Goal: Information Seeking & Learning: Get advice/opinions

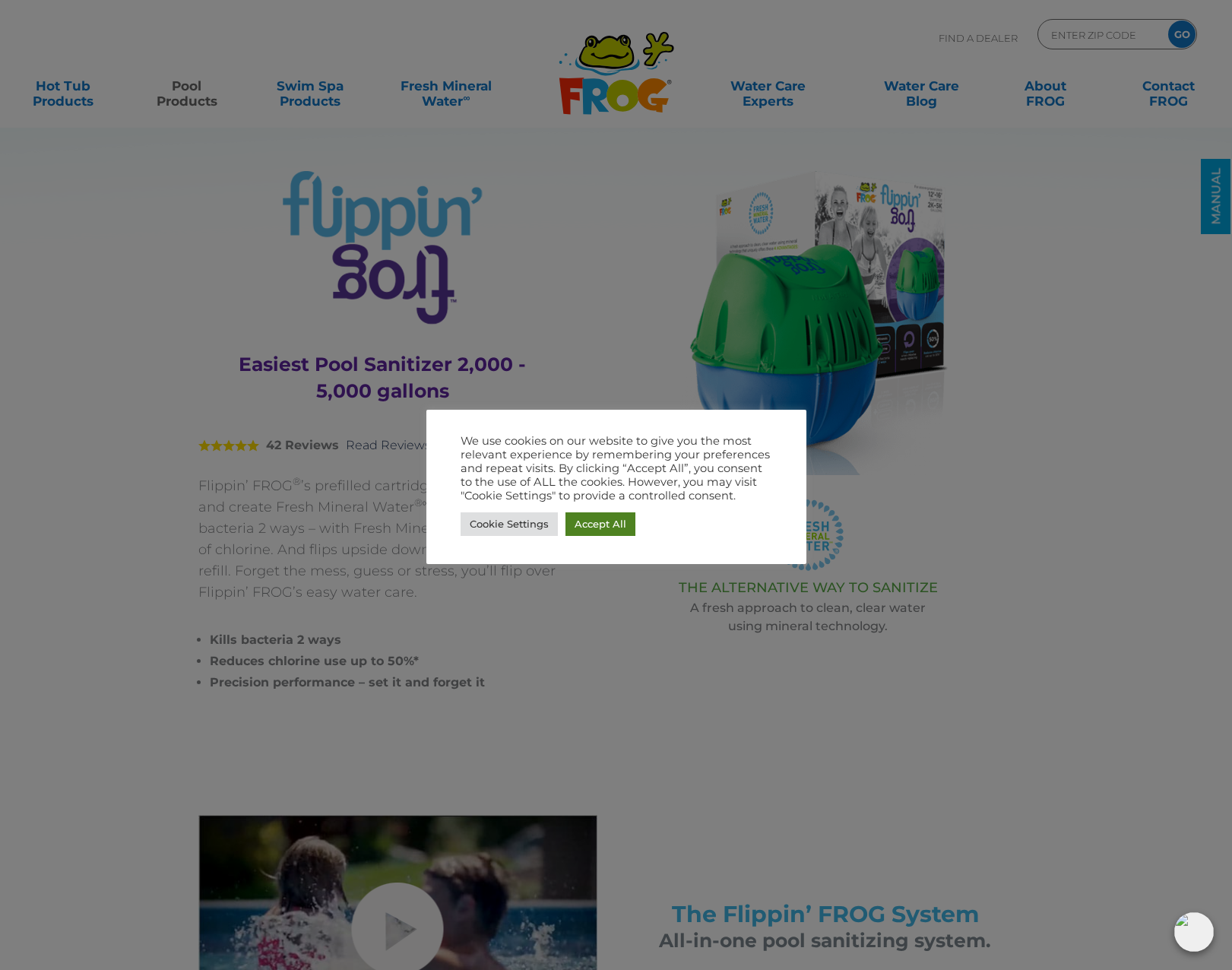
click at [597, 517] on link "Accept All" at bounding box center [601, 524] width 70 height 23
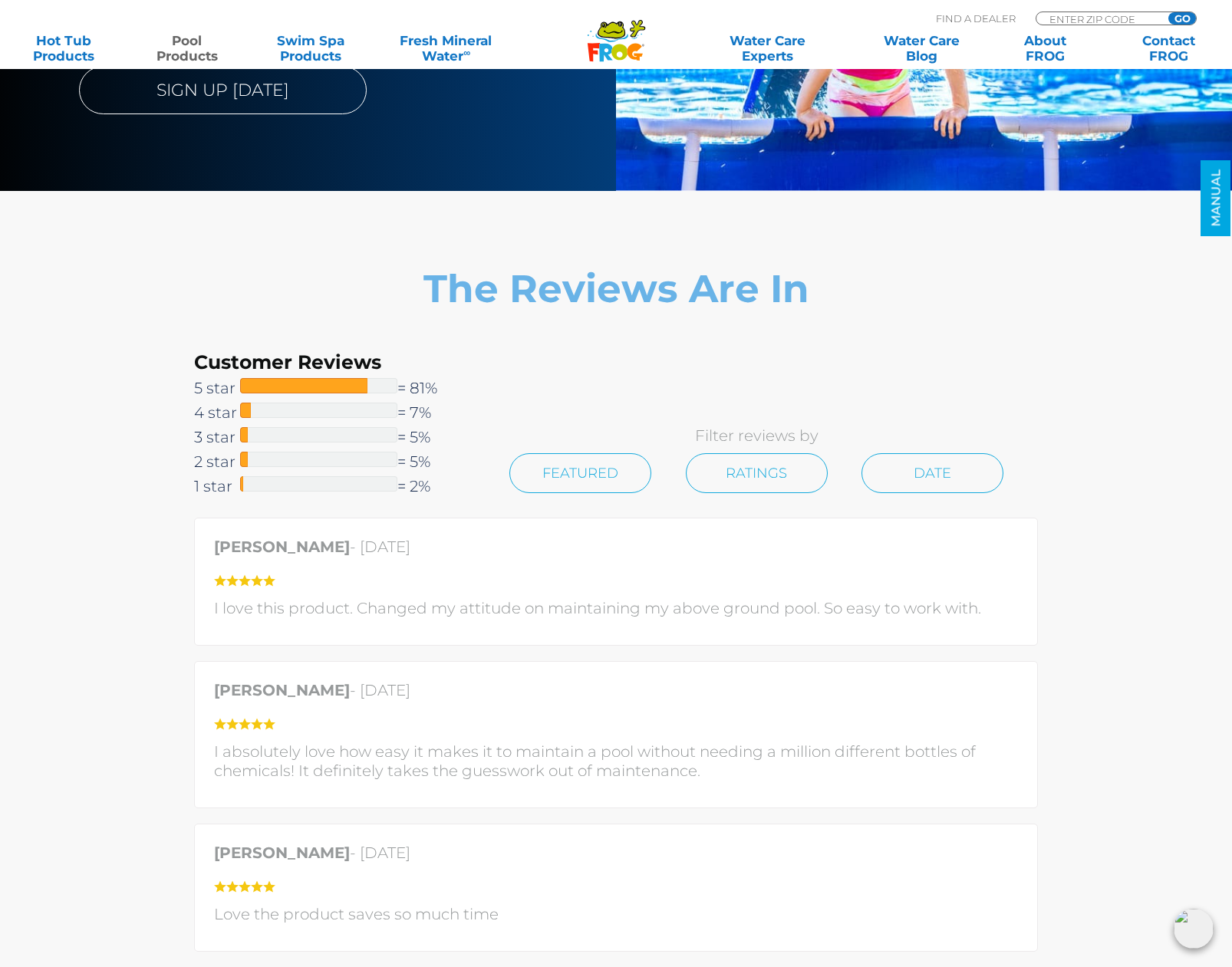
scroll to position [2914, 0]
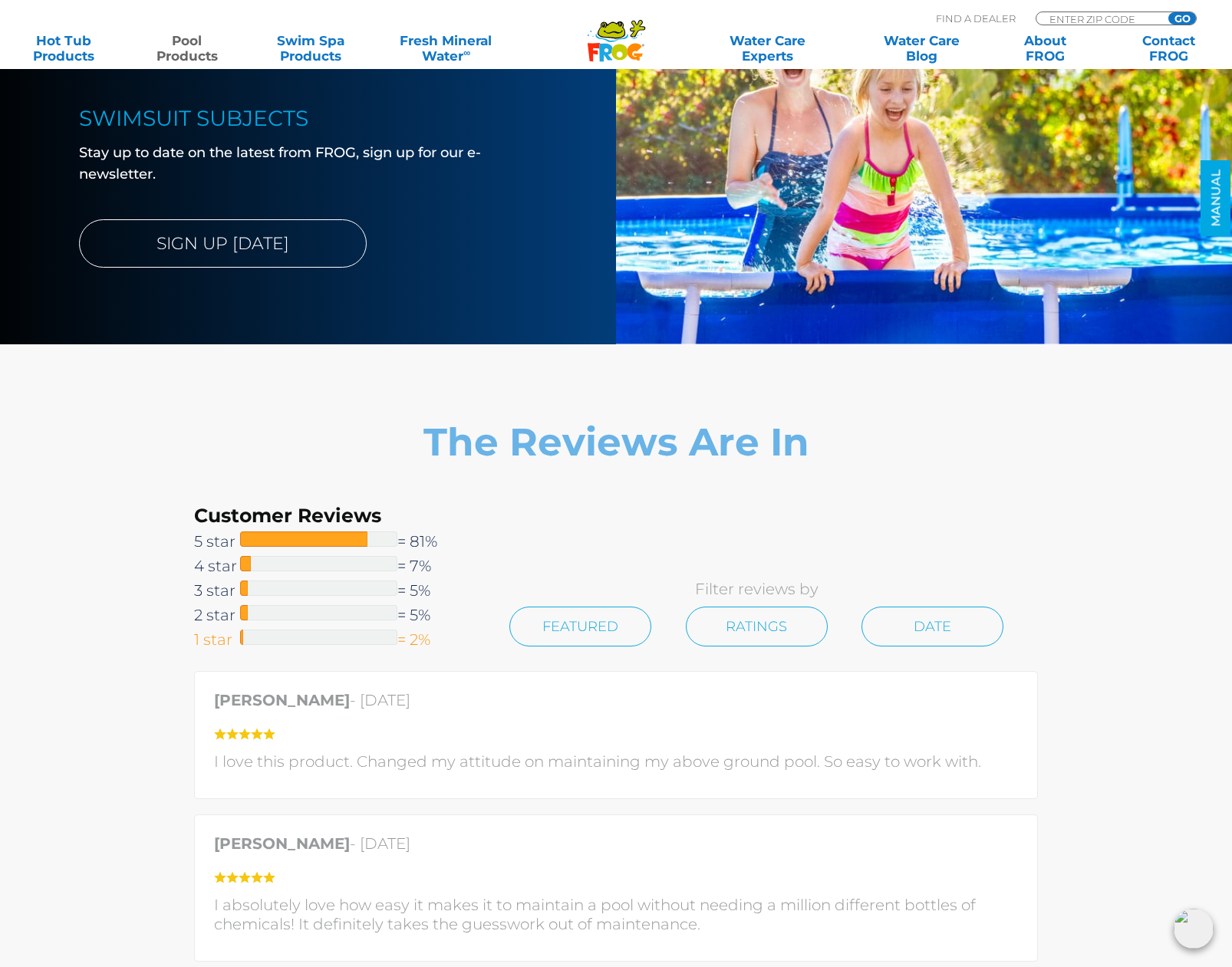
click at [220, 643] on span "1 star" at bounding box center [217, 639] width 46 height 24
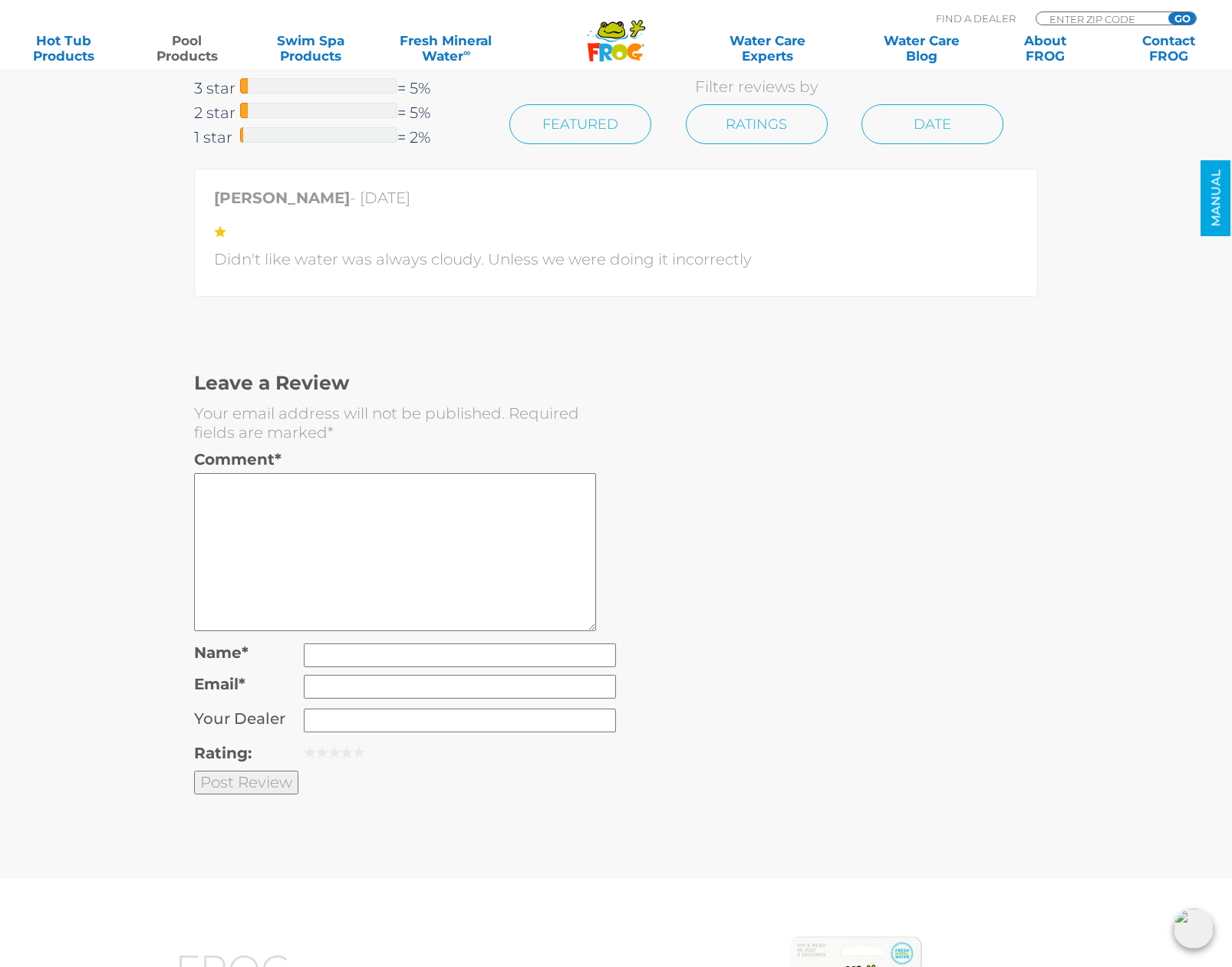
scroll to position [2914, 0]
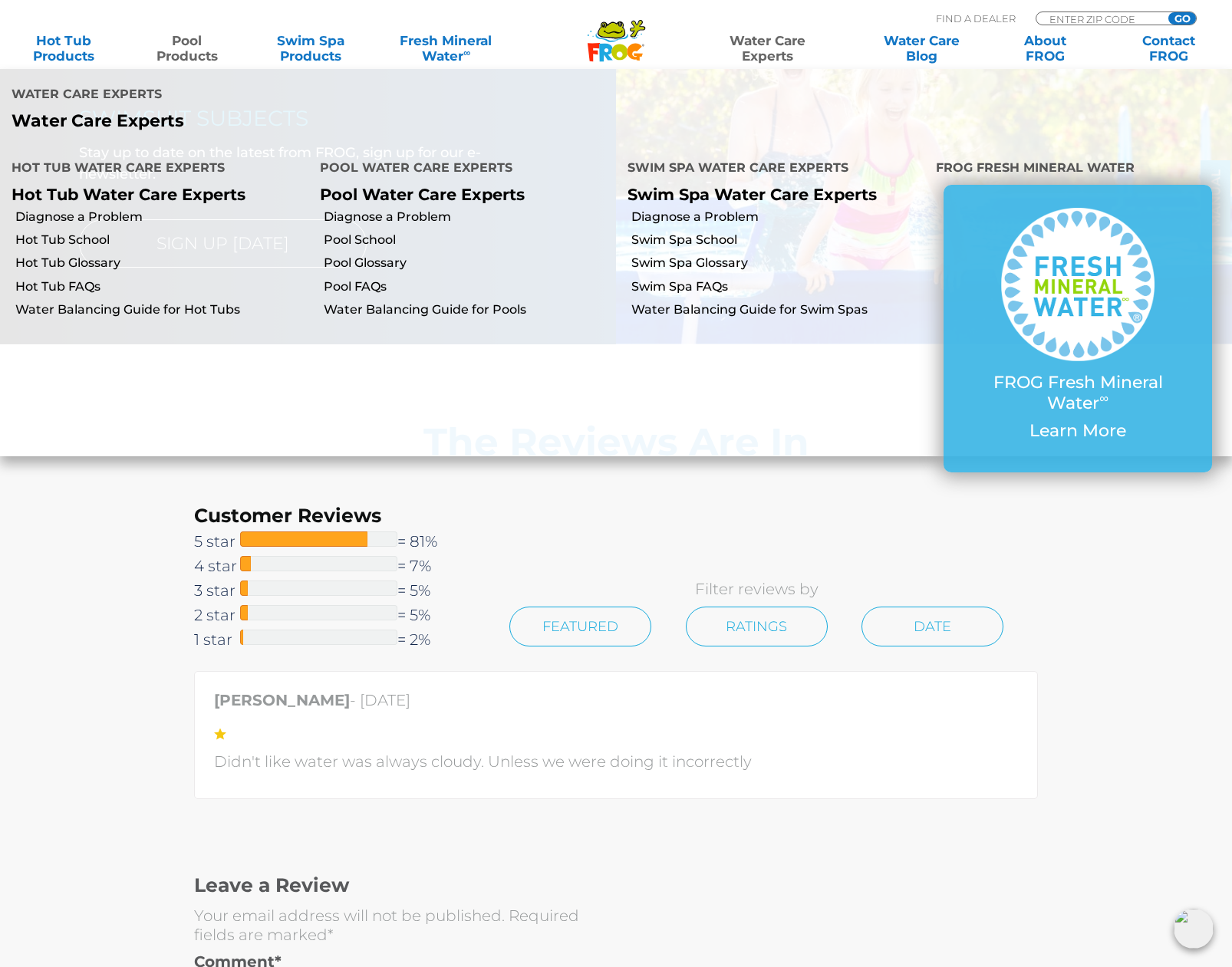
click at [772, 49] on link "Water Care Experts" at bounding box center [768, 48] width 157 height 30
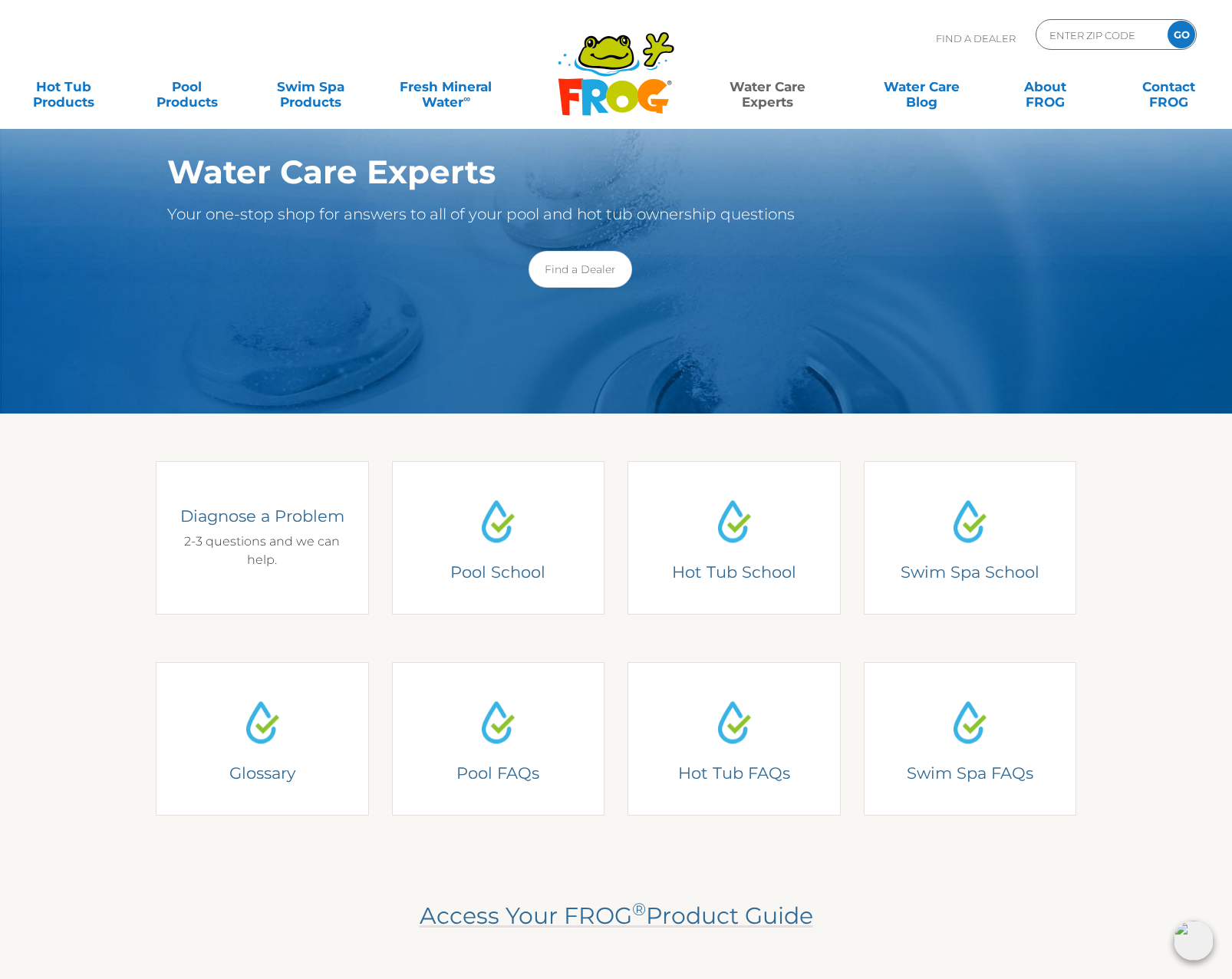
click at [270, 558] on div "Diagnose a Problem 2-3 questions and we can help." at bounding box center [262, 537] width 169 height 64
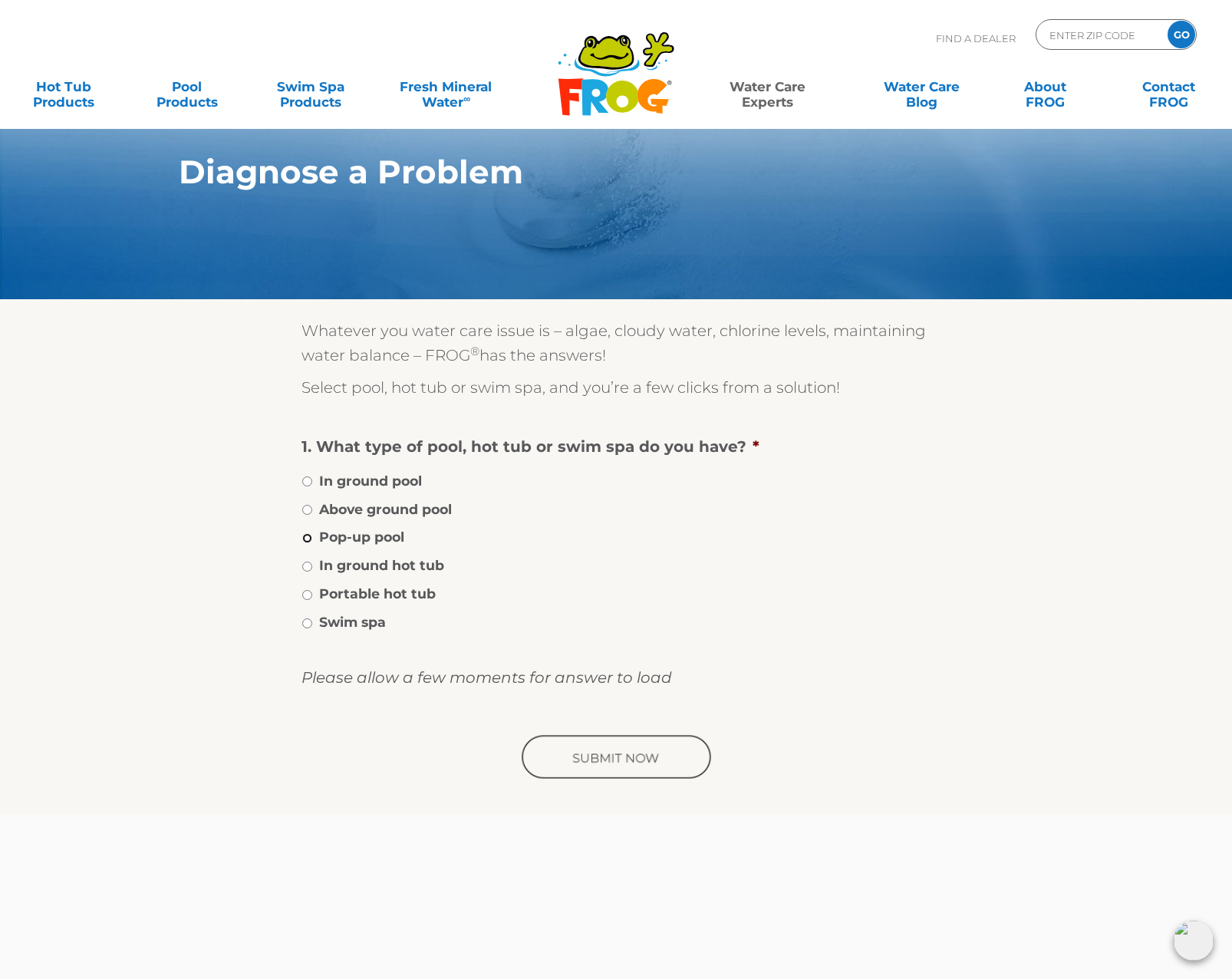
click at [309, 537] on input "Pop-up pool" at bounding box center [307, 537] width 10 height 10
radio input "true"
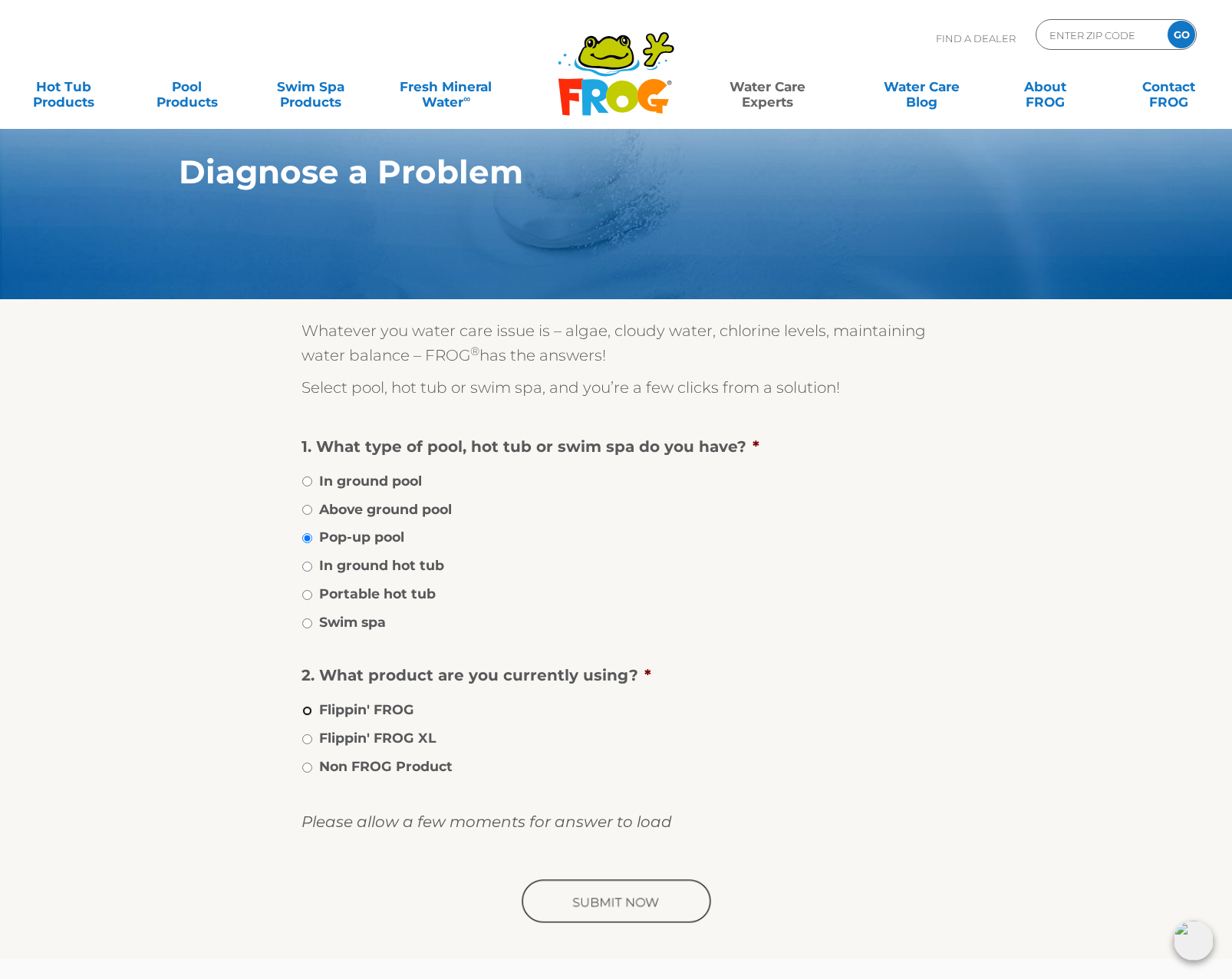
click at [307, 708] on input "Flippin' FROG" at bounding box center [307, 711] width 10 height 10
radio input "true"
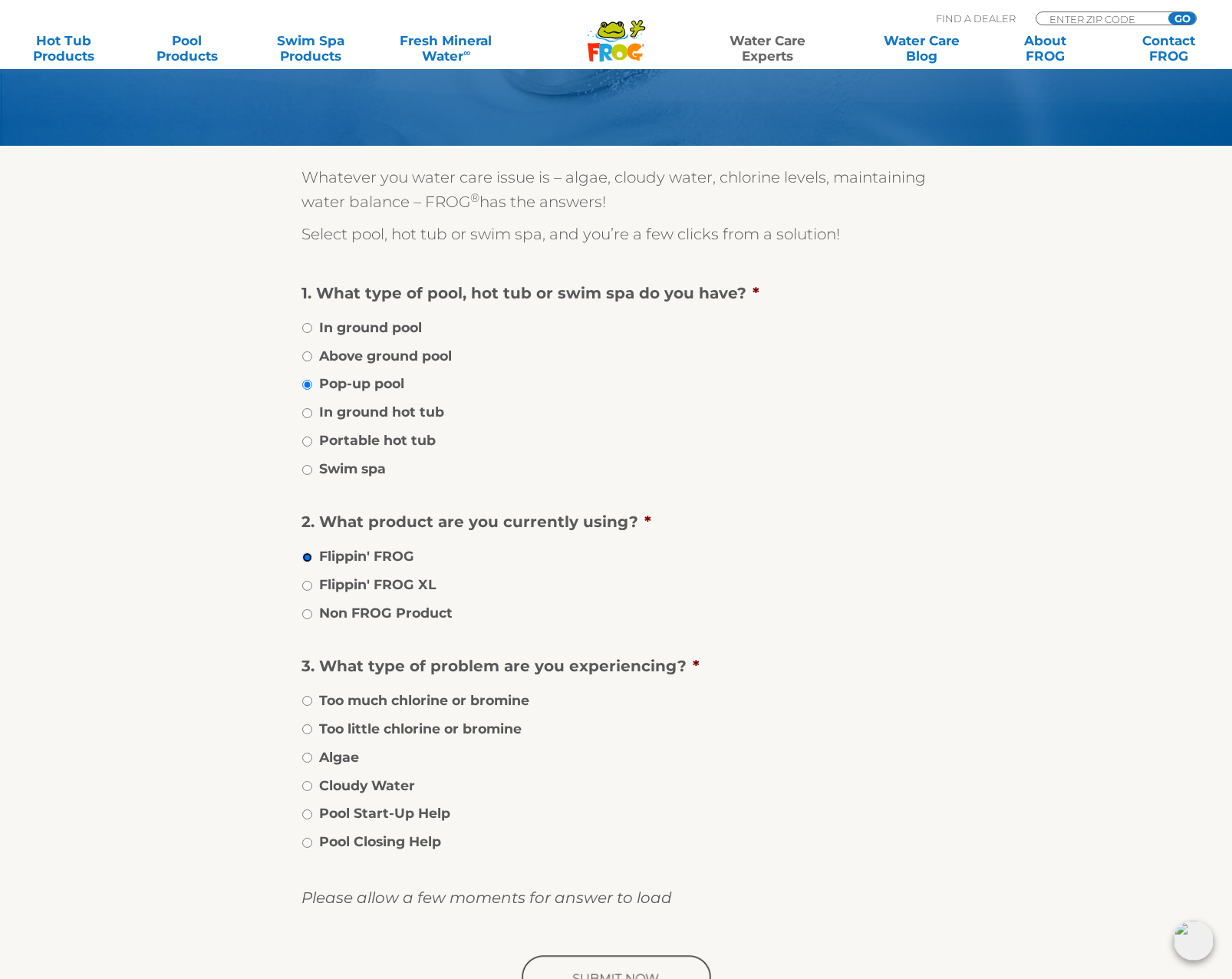
scroll to position [230, 0]
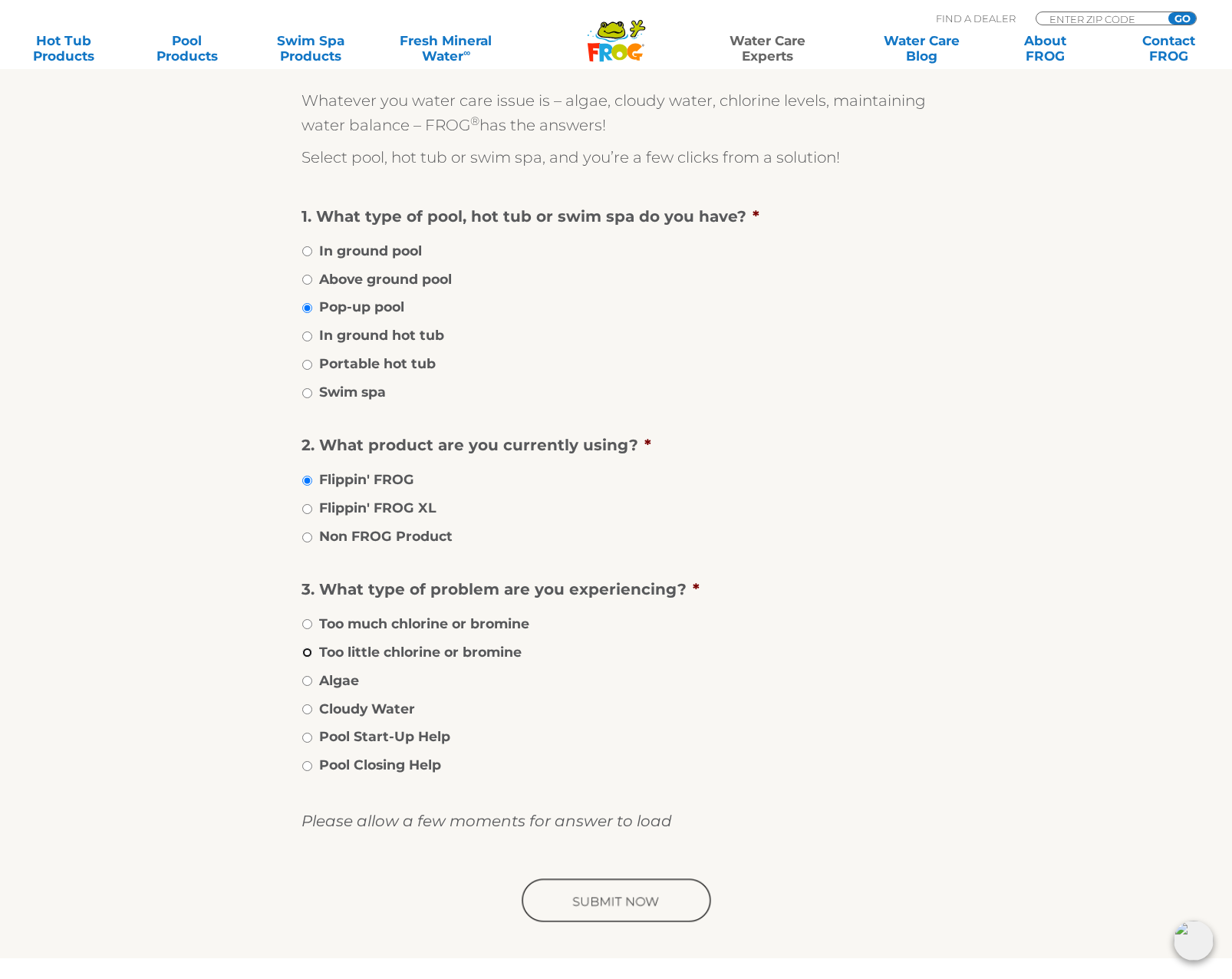
click at [307, 649] on input "Too little chlorine or bromine" at bounding box center [307, 652] width 10 height 10
radio input "true"
click at [309, 679] on input "Algae" at bounding box center [307, 680] width 10 height 10
radio input "true"
click at [307, 651] on input "Too little chlorine or bromine" at bounding box center [307, 652] width 10 height 10
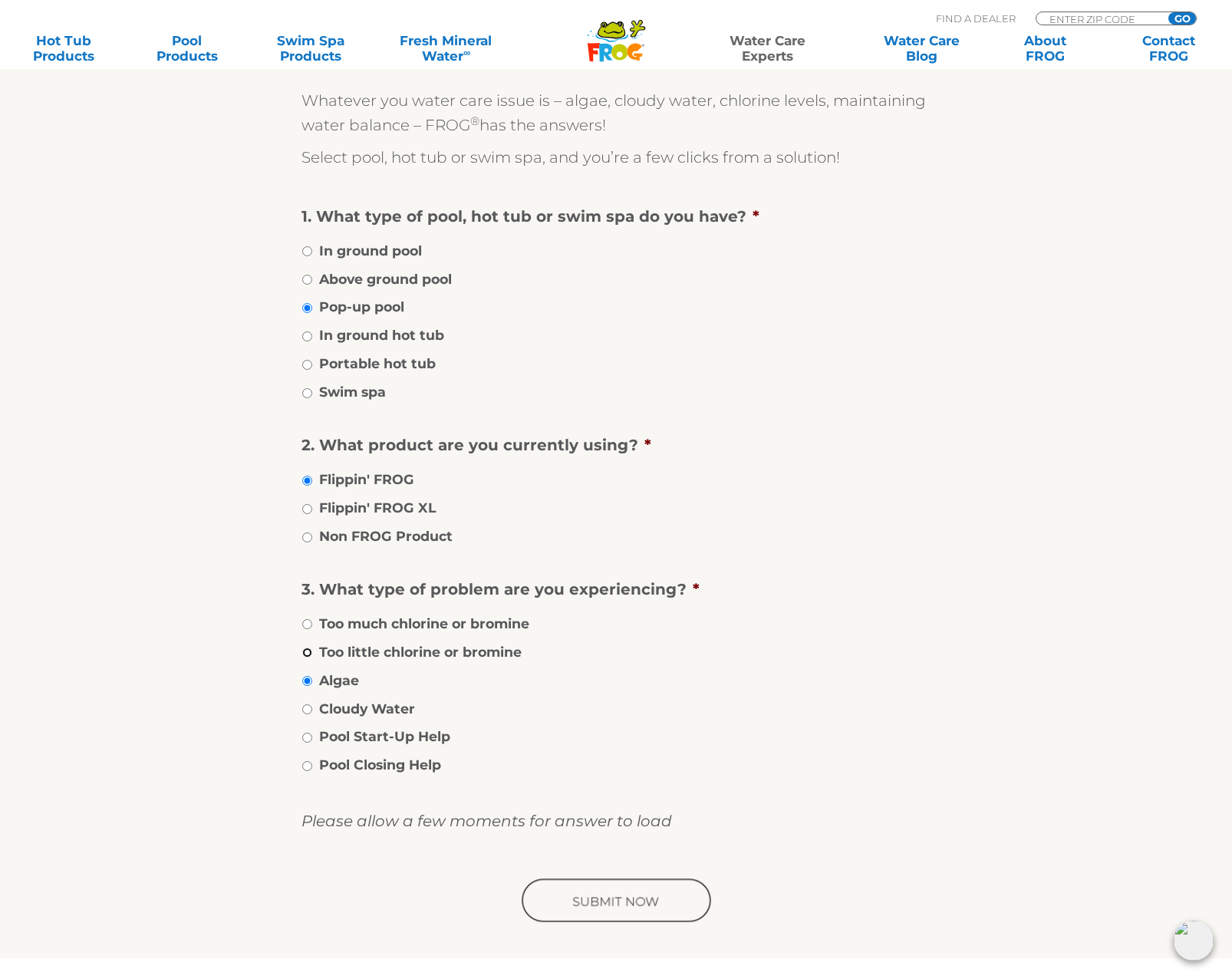
radio input "true"
click at [624, 903] on input "image" at bounding box center [616, 901] width 195 height 49
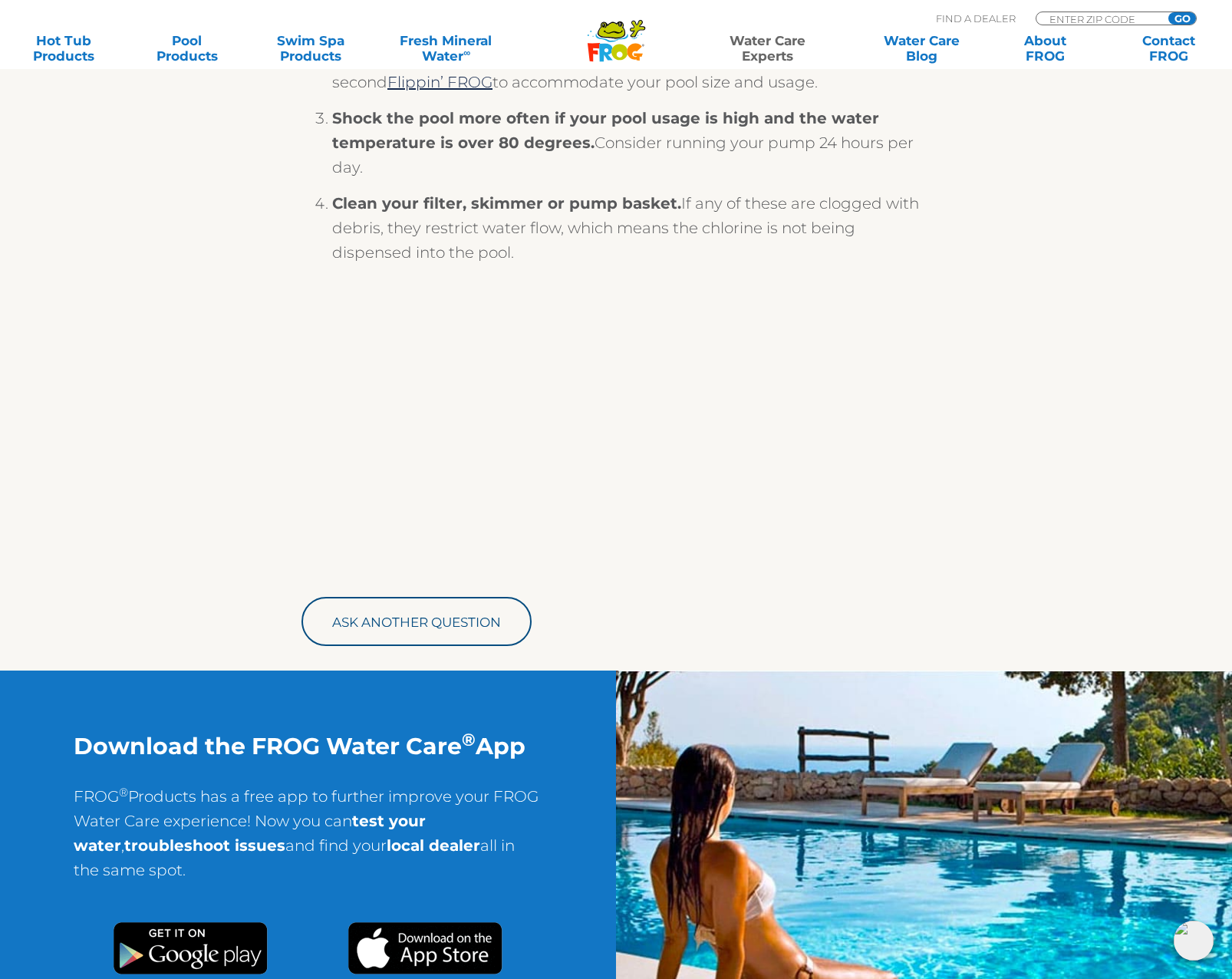
scroll to position [384, 0]
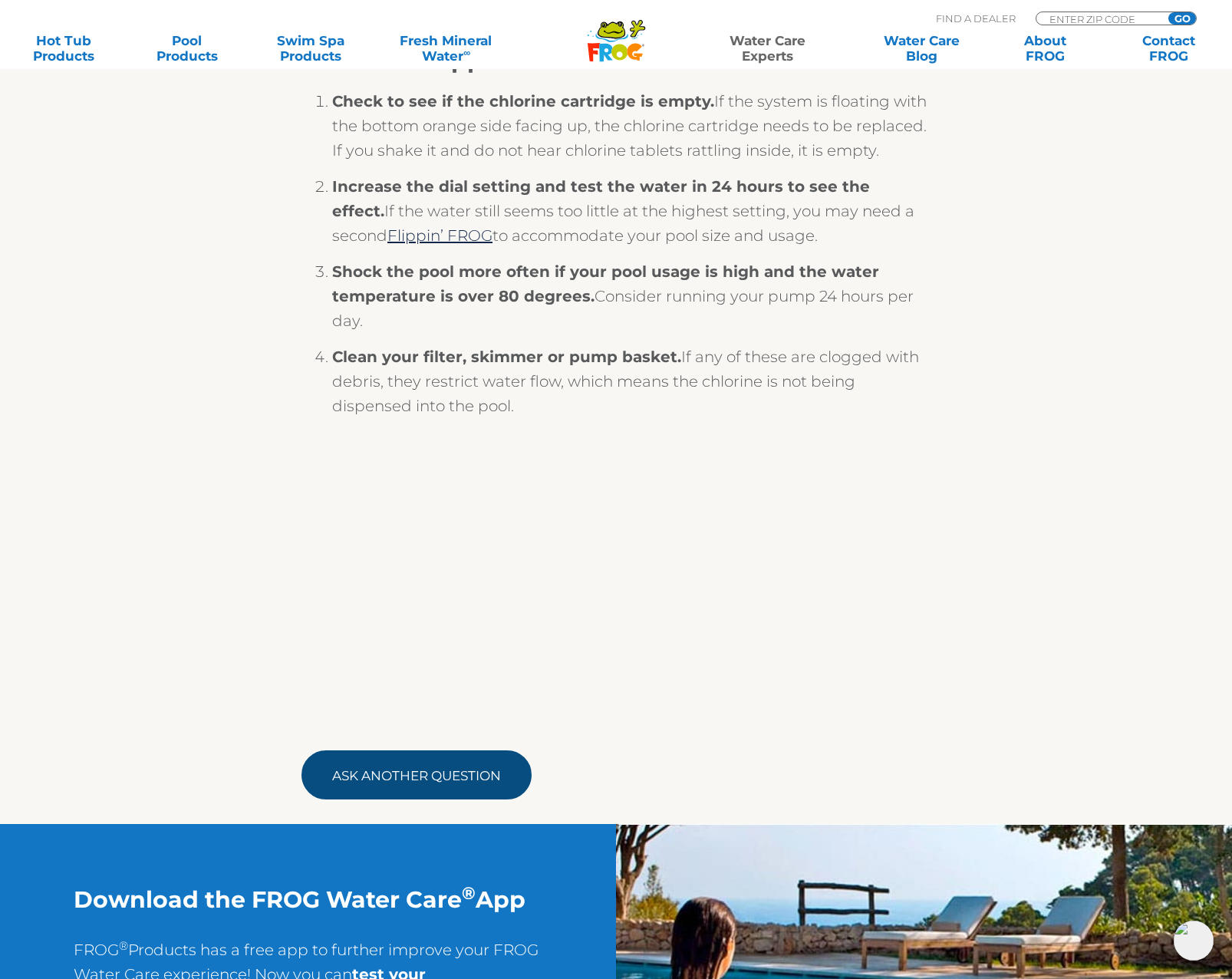
click at [421, 777] on link "Ask Another Question" at bounding box center [416, 775] width 230 height 49
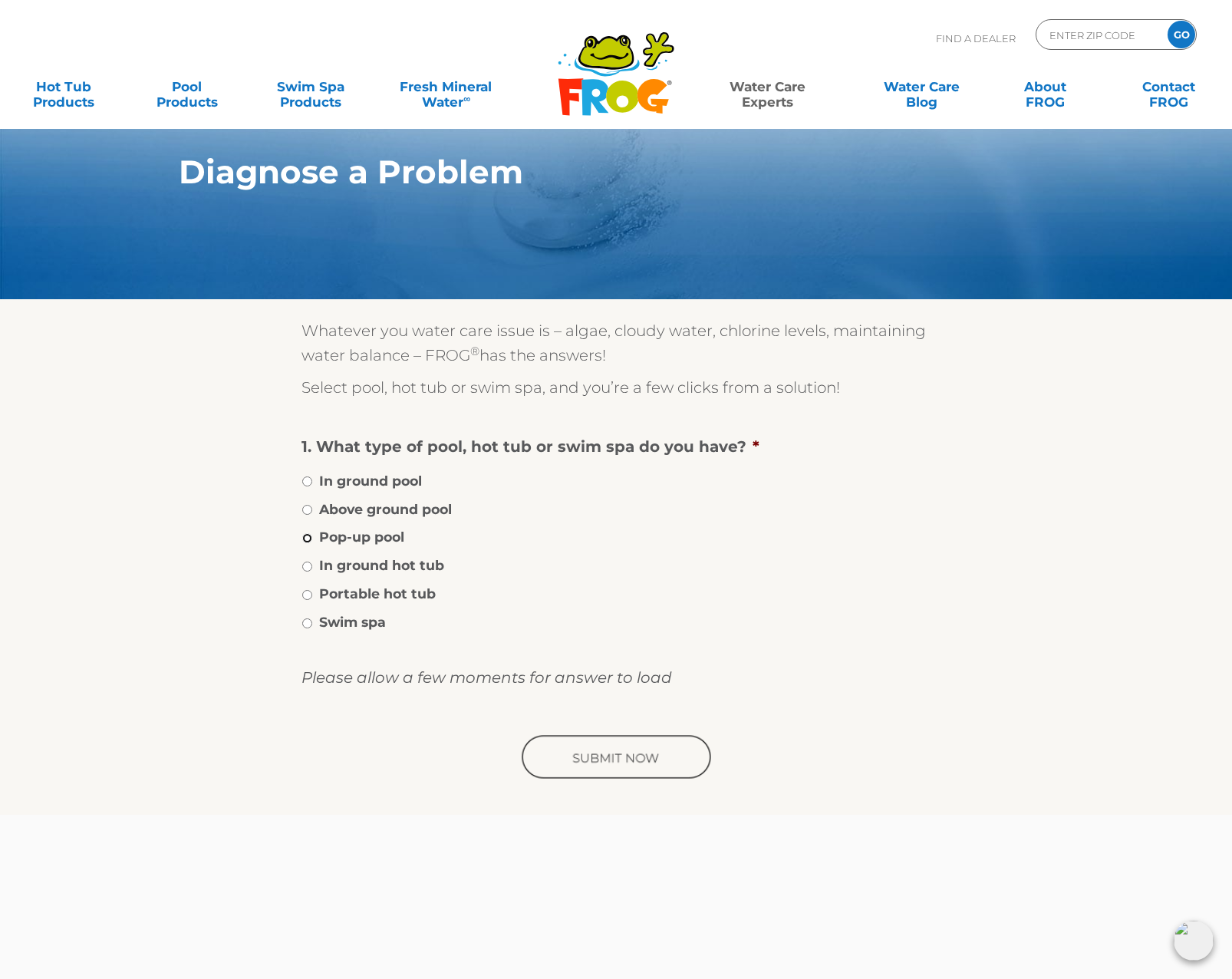
click at [306, 539] on input "Pop-up pool" at bounding box center [307, 537] width 10 height 10
radio input "true"
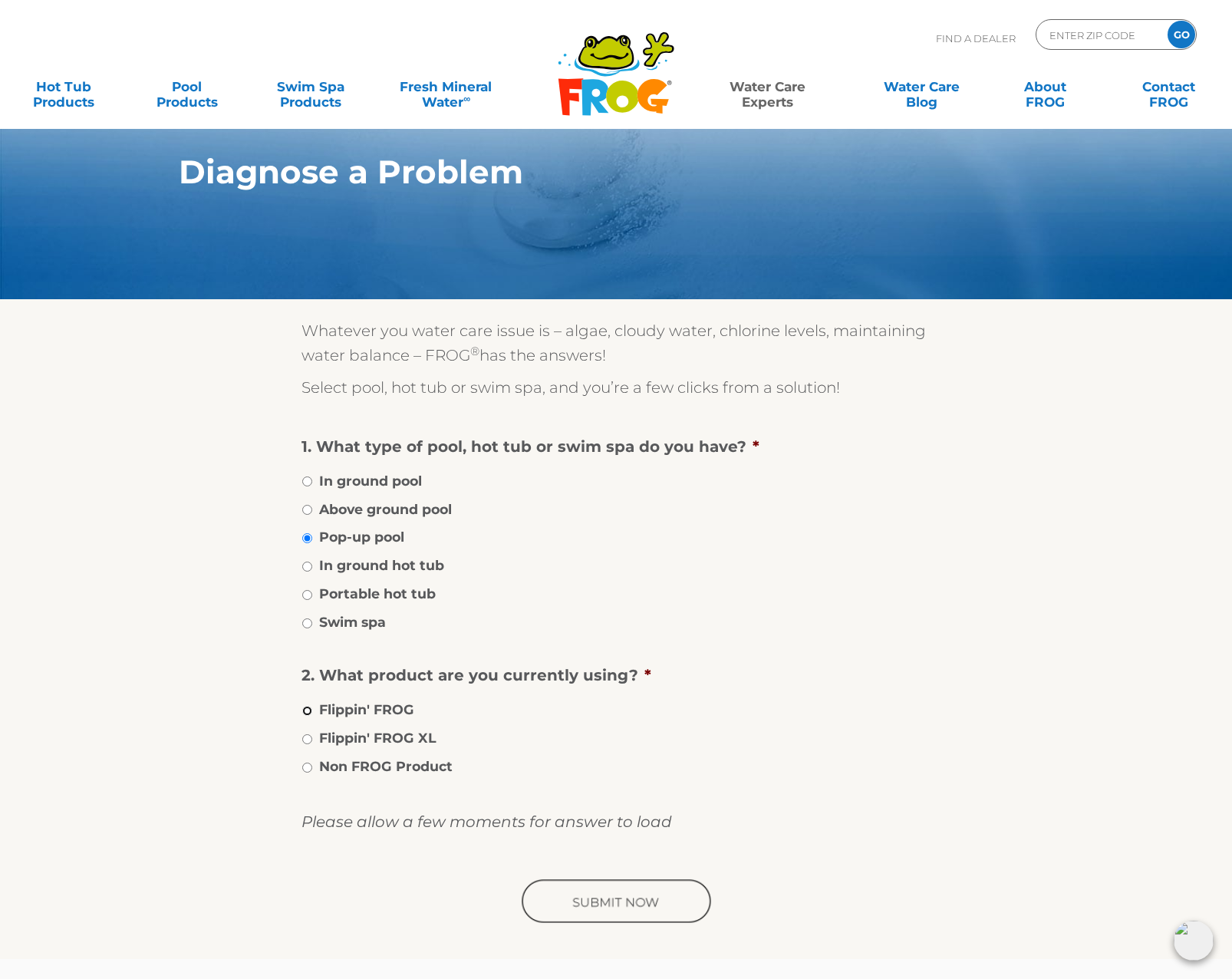
click at [307, 713] on input "Flippin' FROG" at bounding box center [307, 711] width 10 height 10
radio input "true"
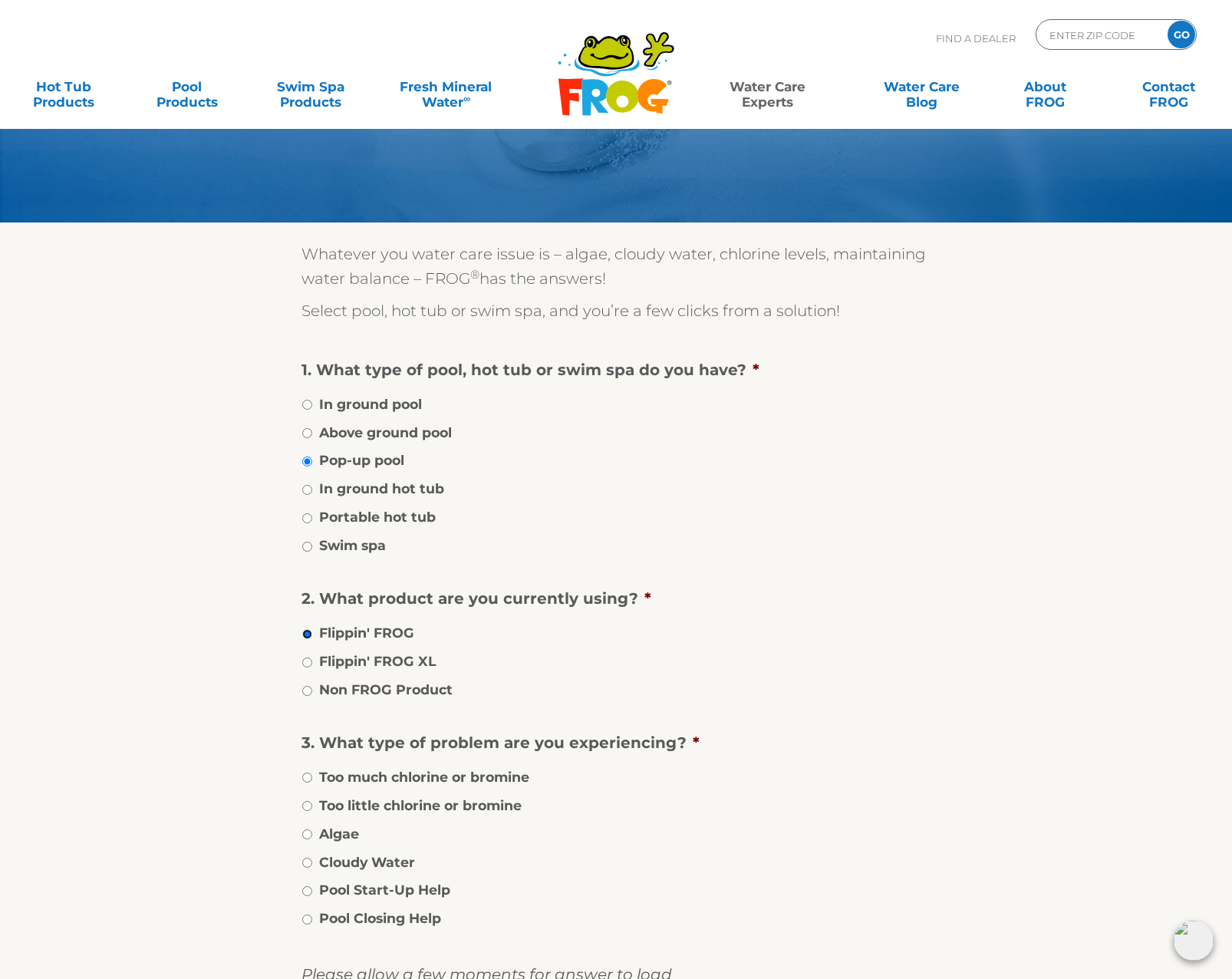
scroll to position [154, 0]
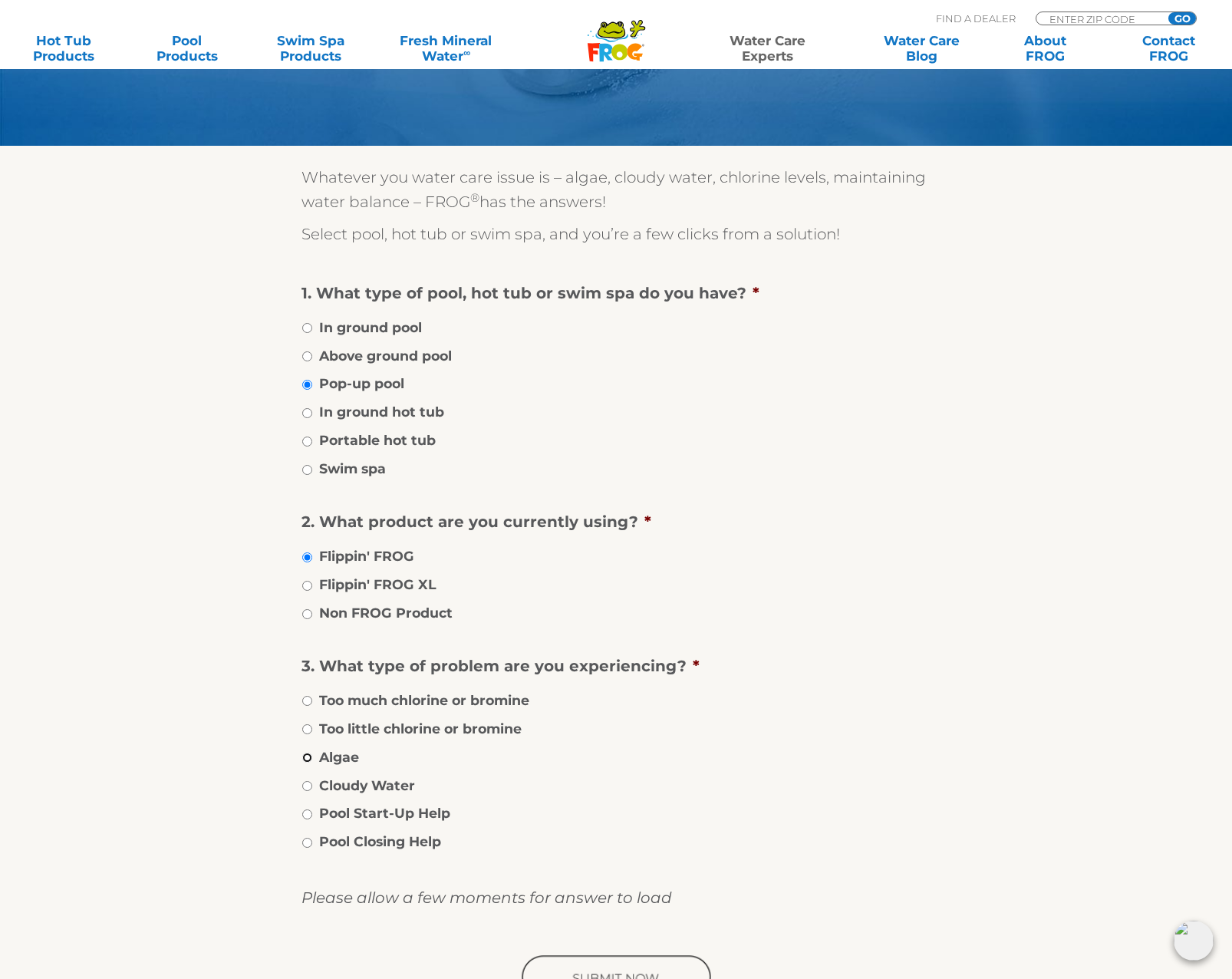
click at [306, 756] on input "Algae" at bounding box center [307, 757] width 10 height 10
radio input "true"
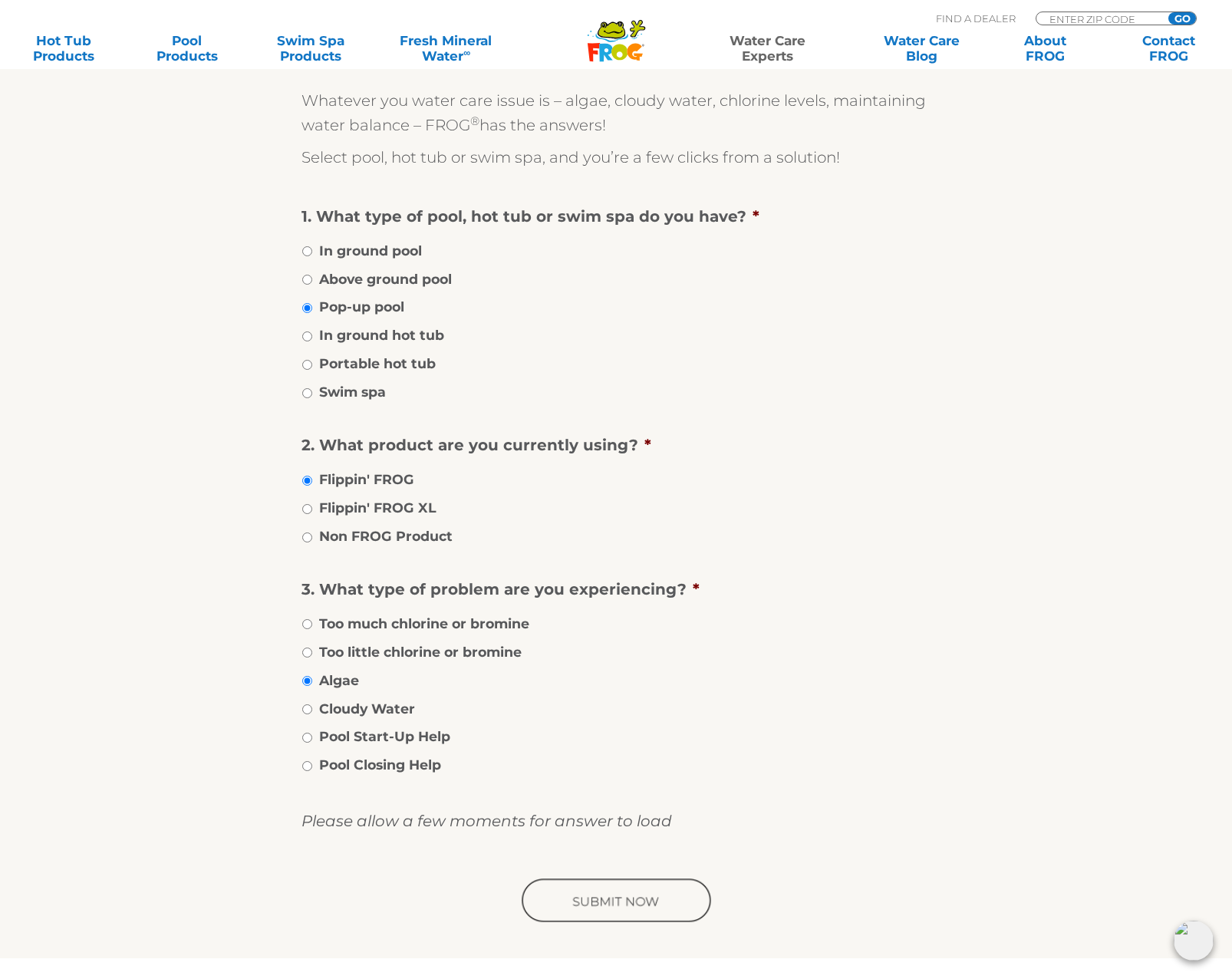
click at [598, 906] on input "image" at bounding box center [616, 901] width 195 height 49
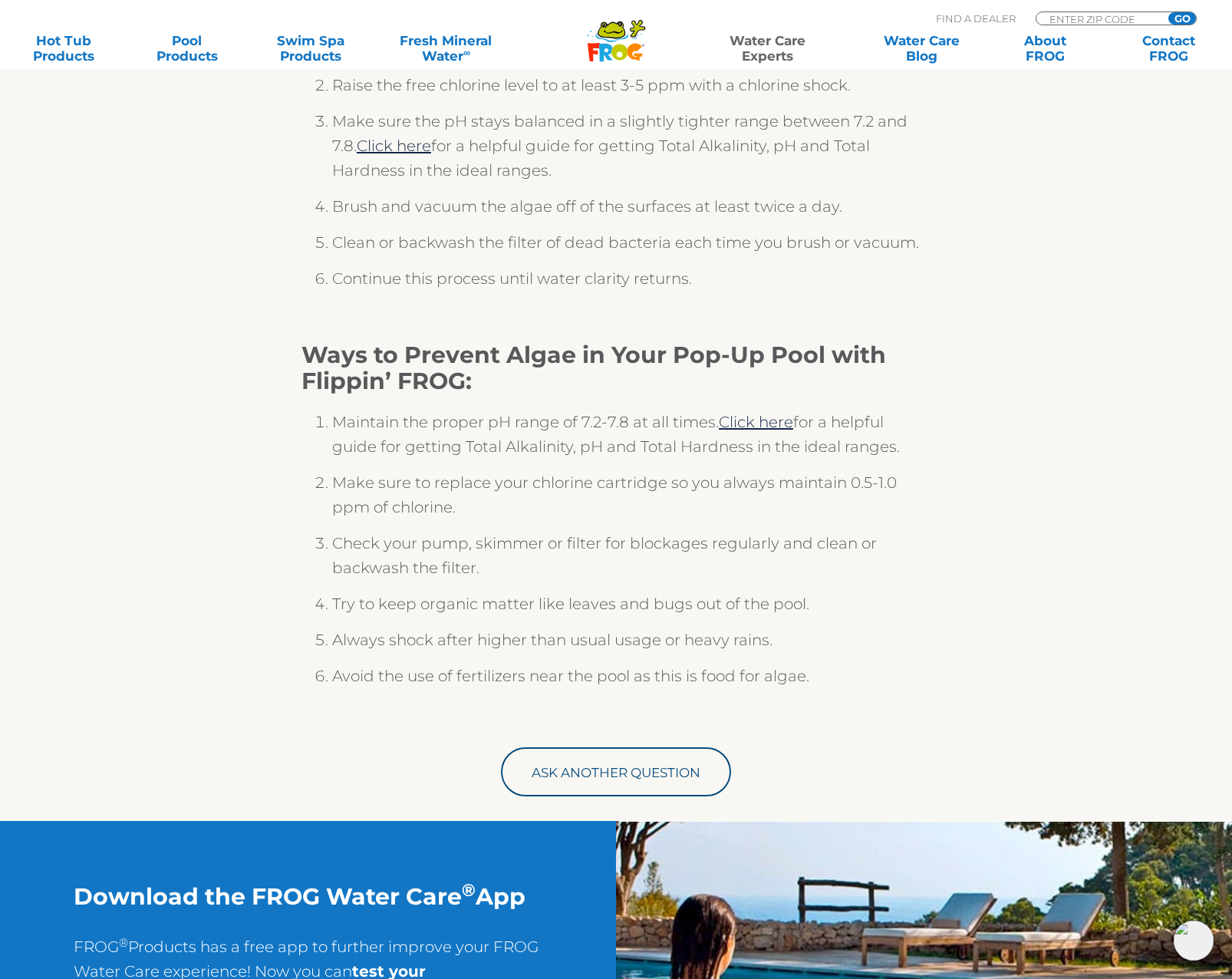
scroll to position [537, 0]
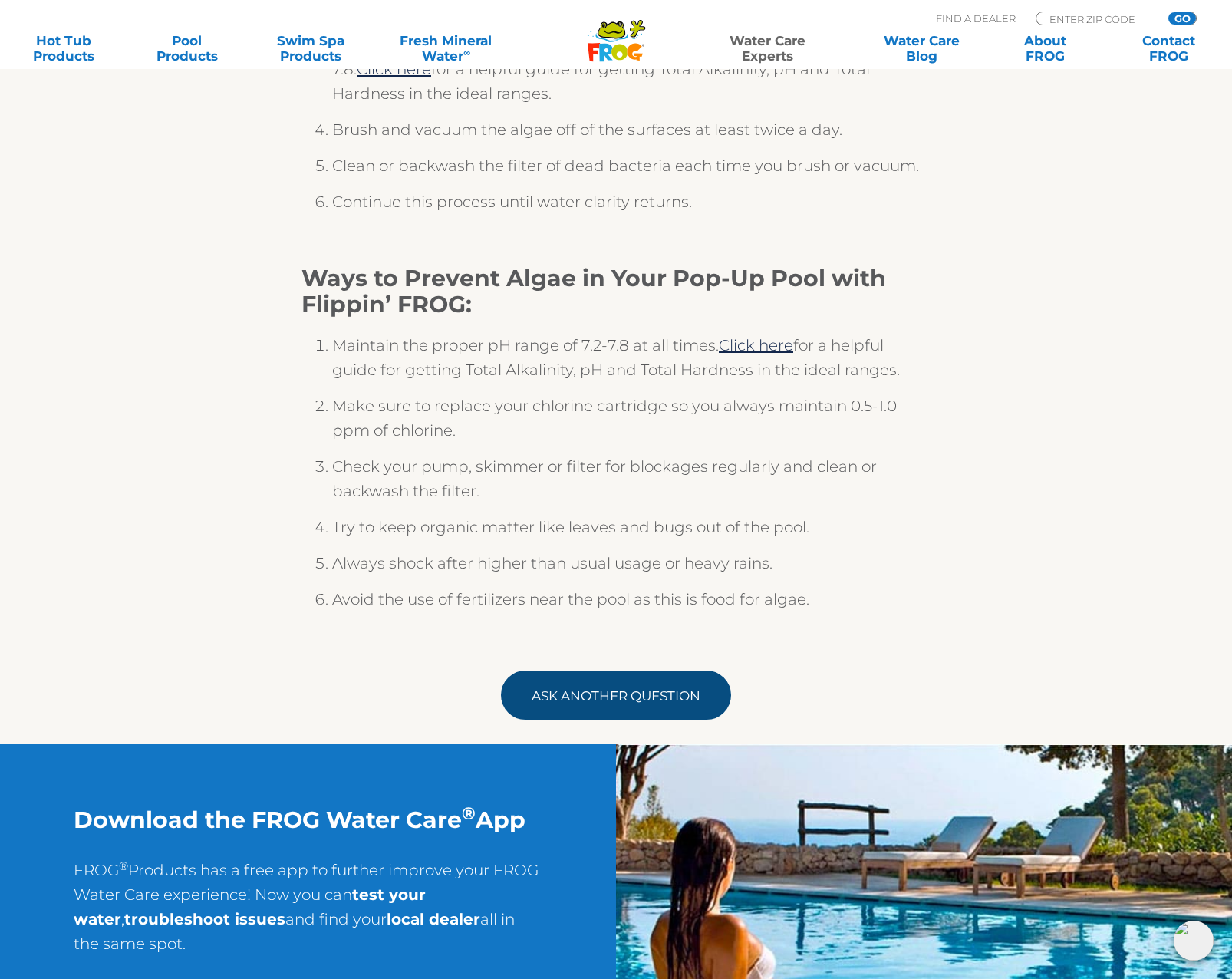
click at [627, 705] on link "Ask Another Question" at bounding box center [616, 694] width 230 height 49
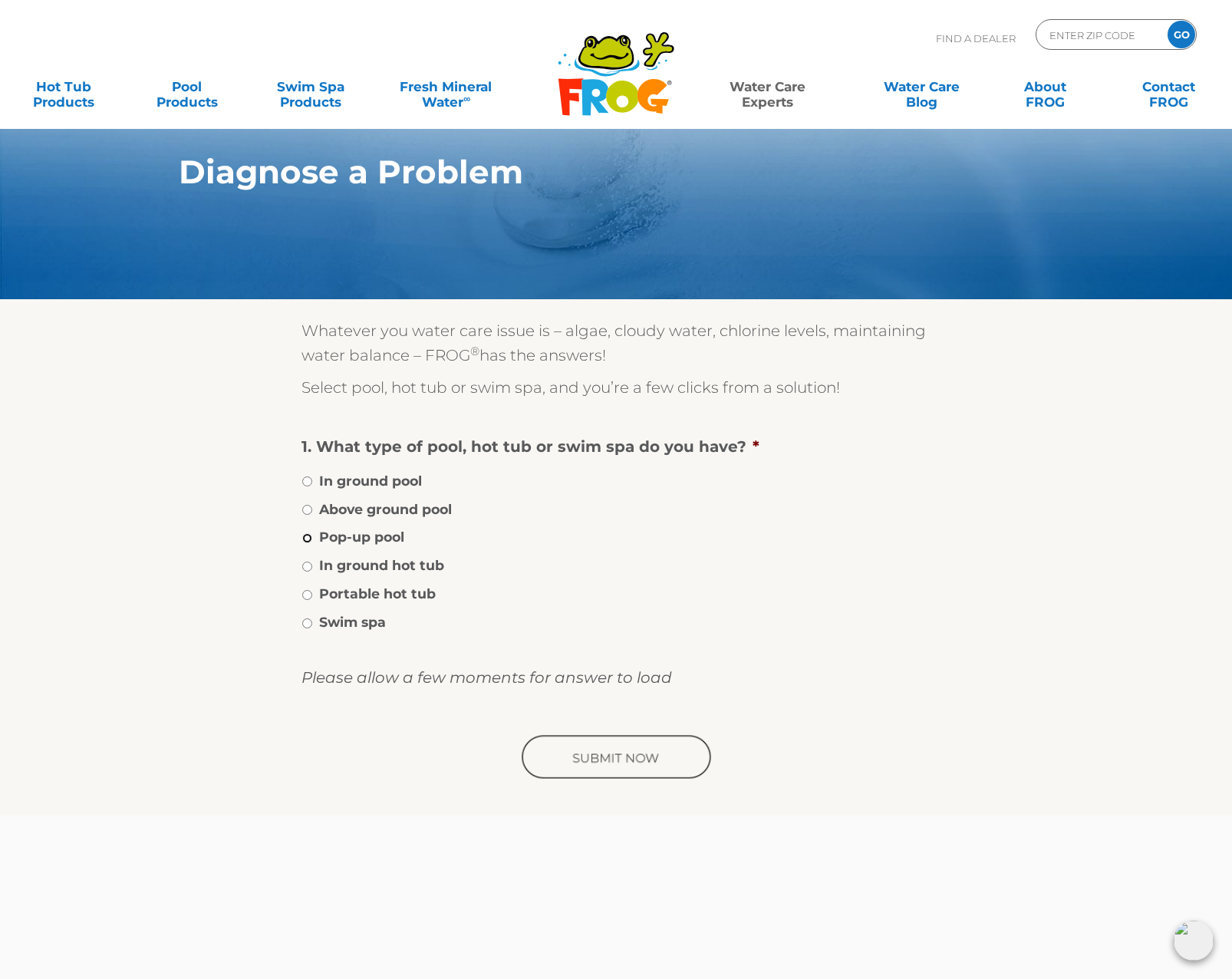
click at [309, 540] on input "Pop-up pool" at bounding box center [307, 537] width 10 height 10
radio input "true"
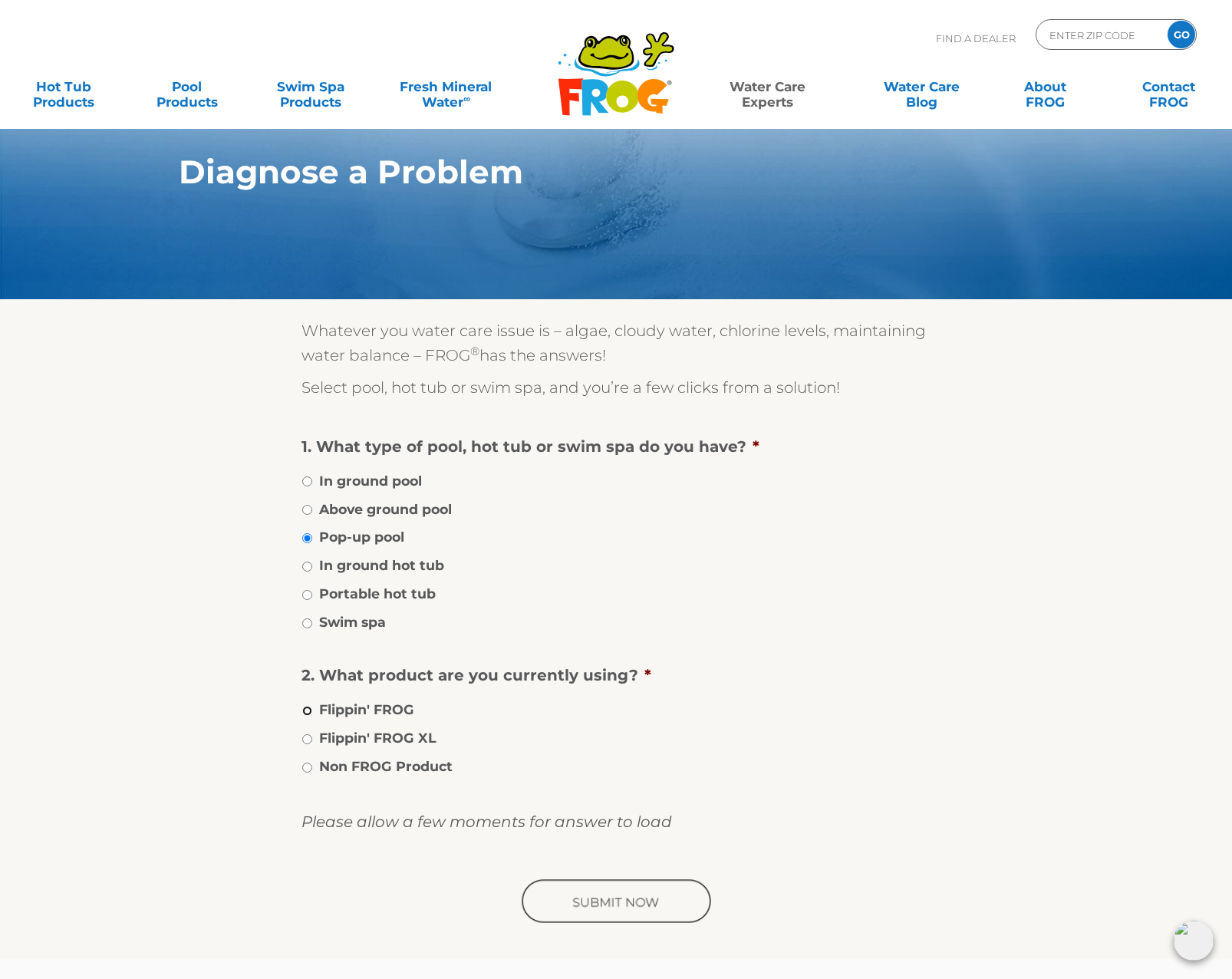
click at [305, 710] on input "Flippin' FROG" at bounding box center [307, 711] width 10 height 10
radio input "true"
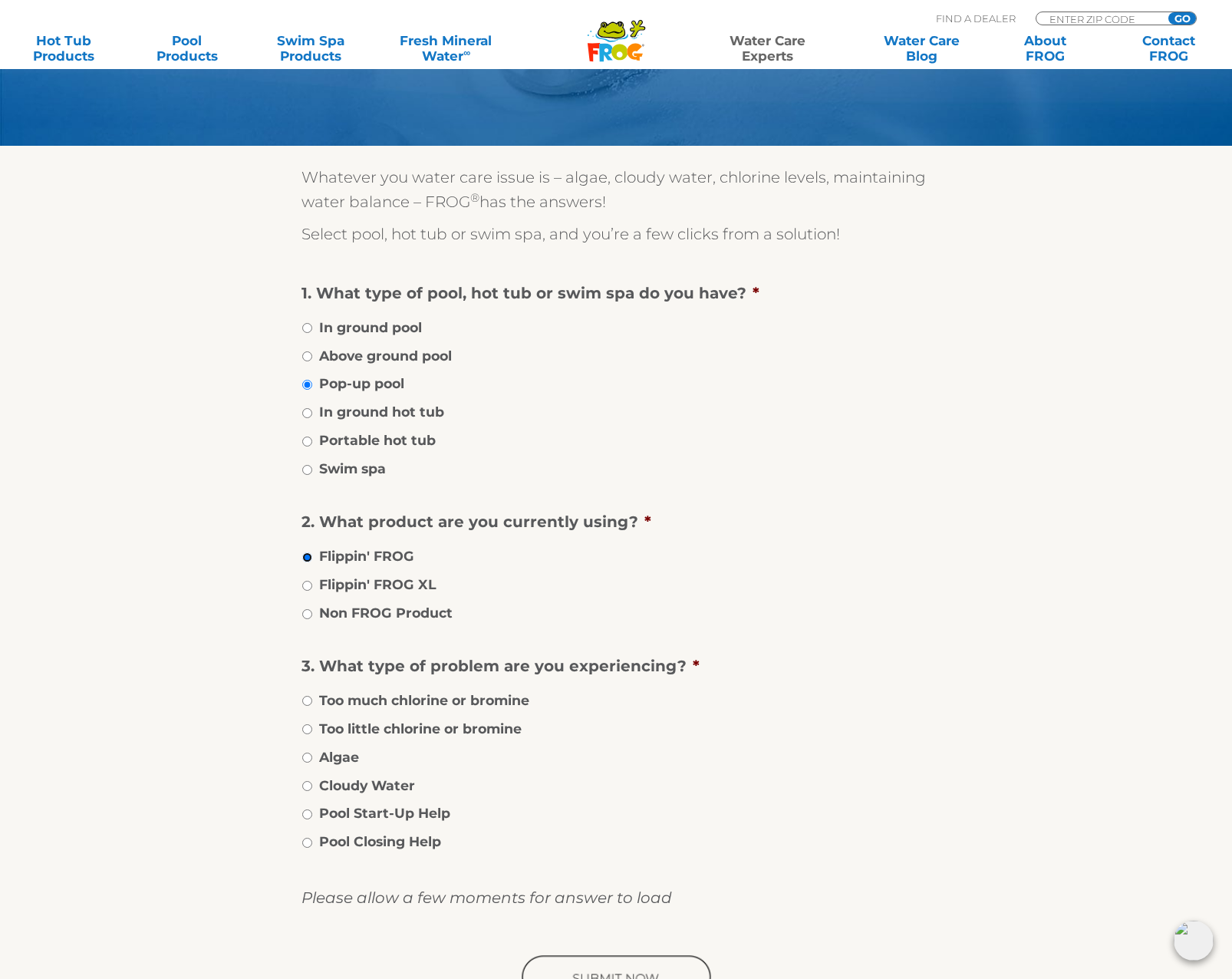
scroll to position [230, 0]
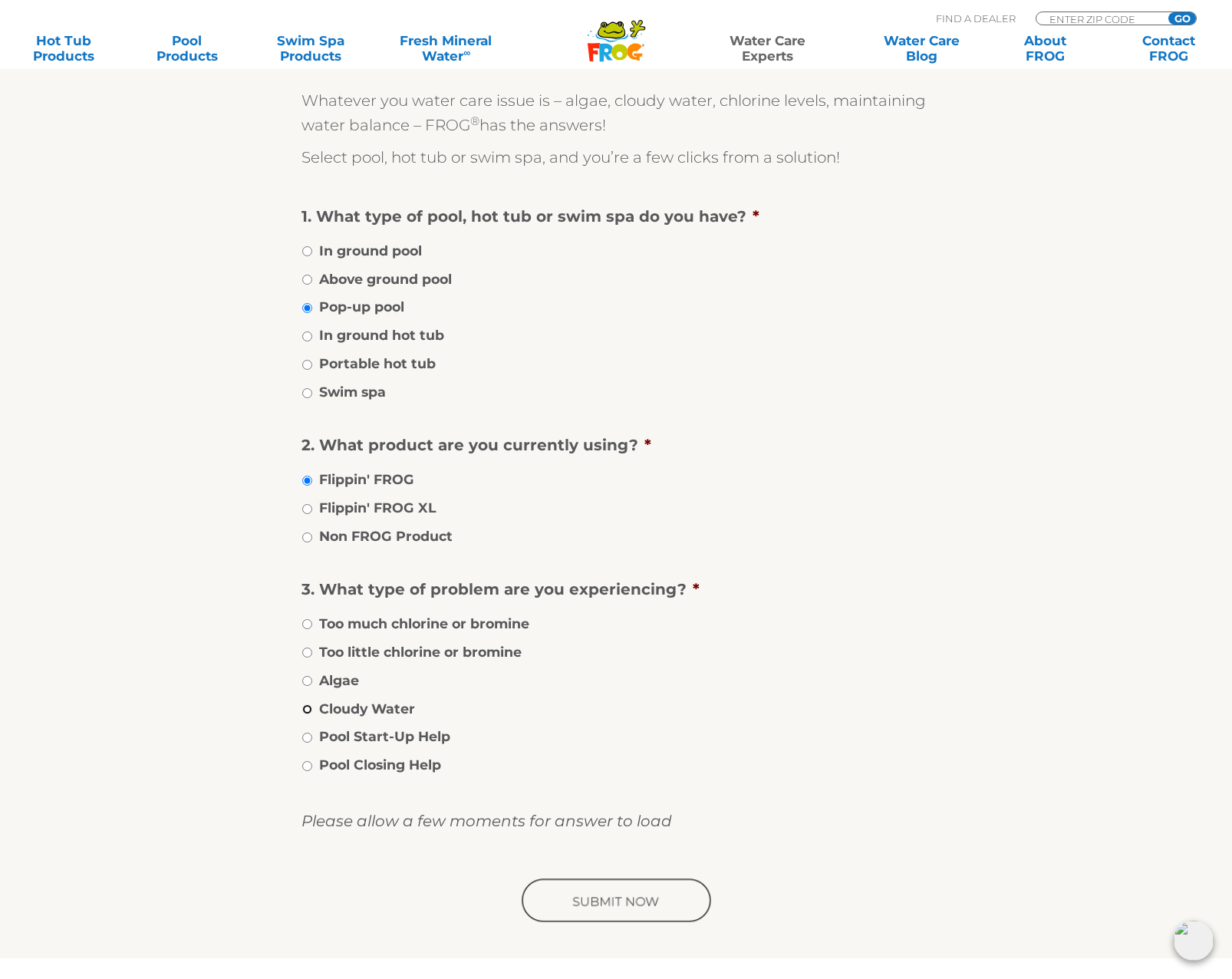
click at [307, 709] on input "Cloudy Water" at bounding box center [307, 709] width 10 height 10
radio input "true"
click at [614, 905] on input "image" at bounding box center [616, 901] width 195 height 49
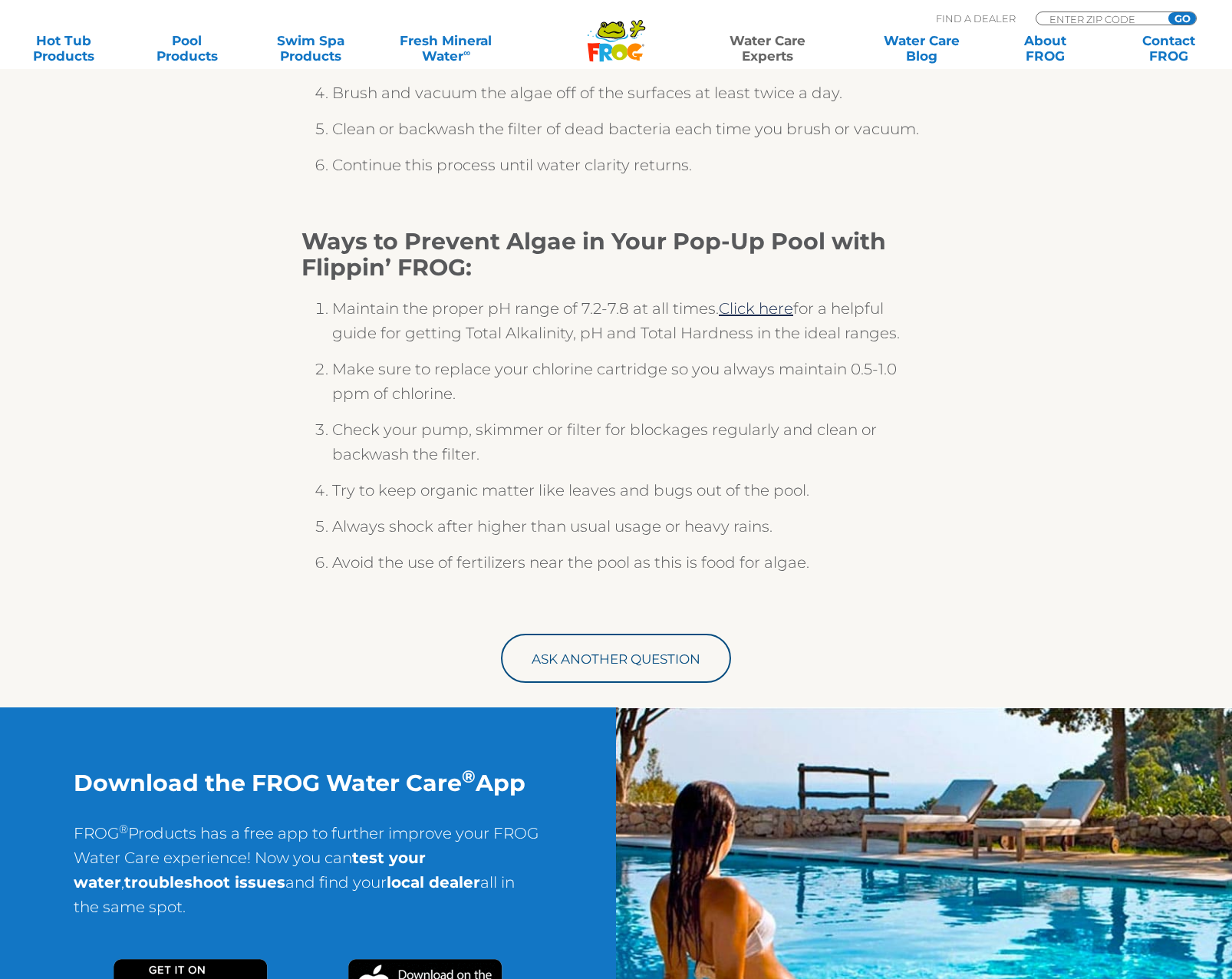
scroll to position [537, 0]
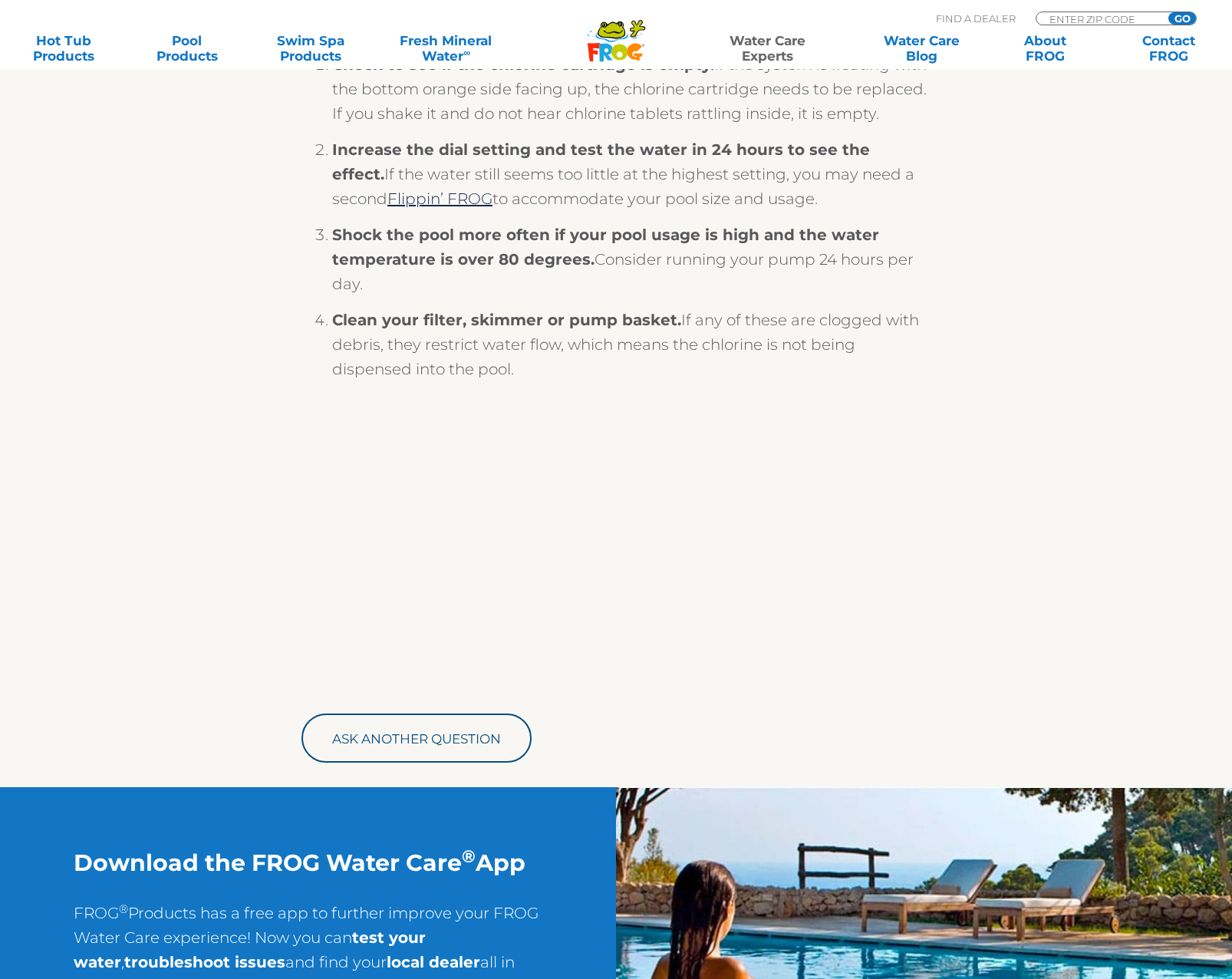
scroll to position [384, 0]
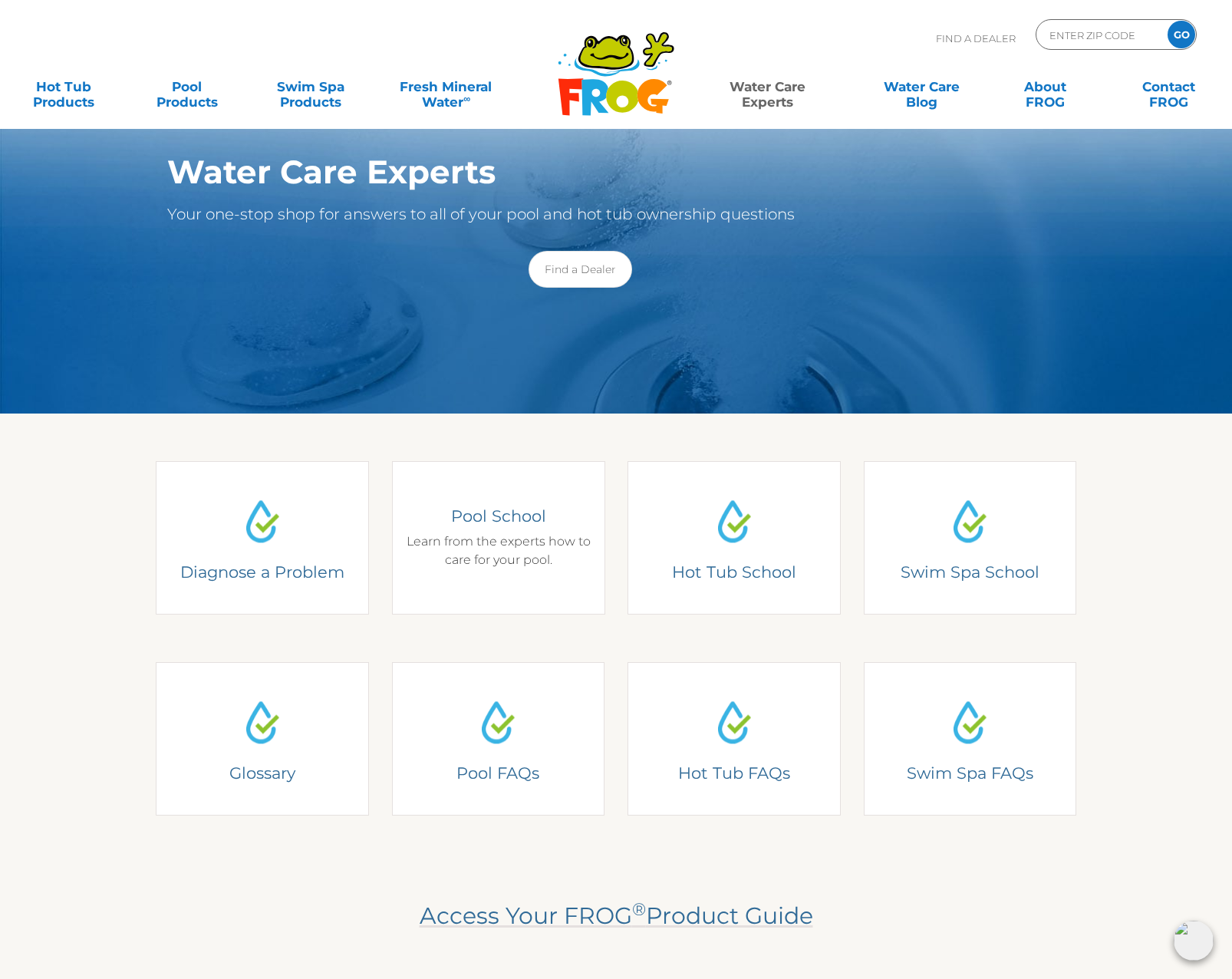
click at [493, 564] on div "Pool School Learn from the experts how to care for your pool." at bounding box center [498, 537] width 190 height 64
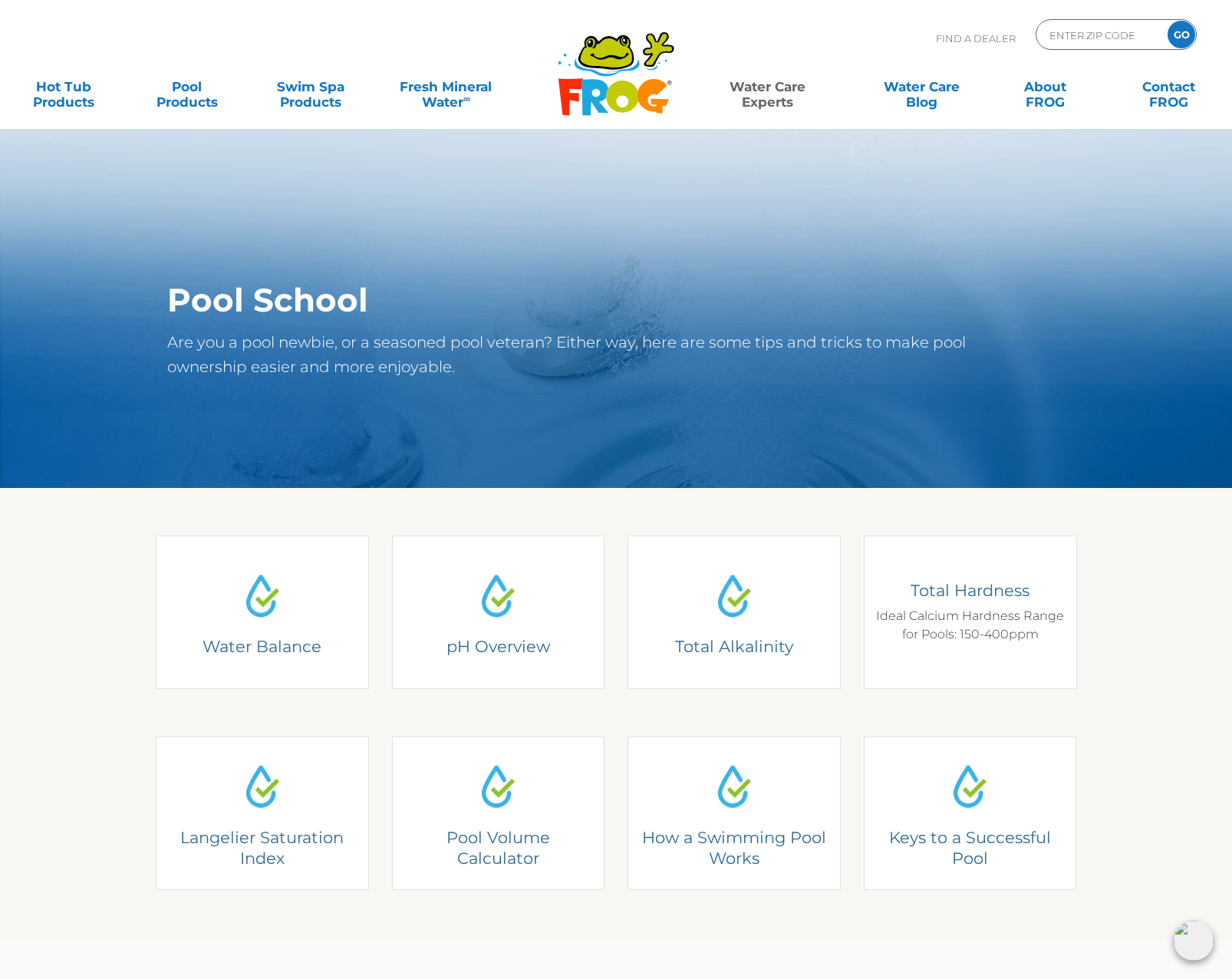
click at [962, 603] on div "Total Hardness Ideal Calcium Hardness Range for Pools: 150-400ppm" at bounding box center [970, 612] width 190 height 64
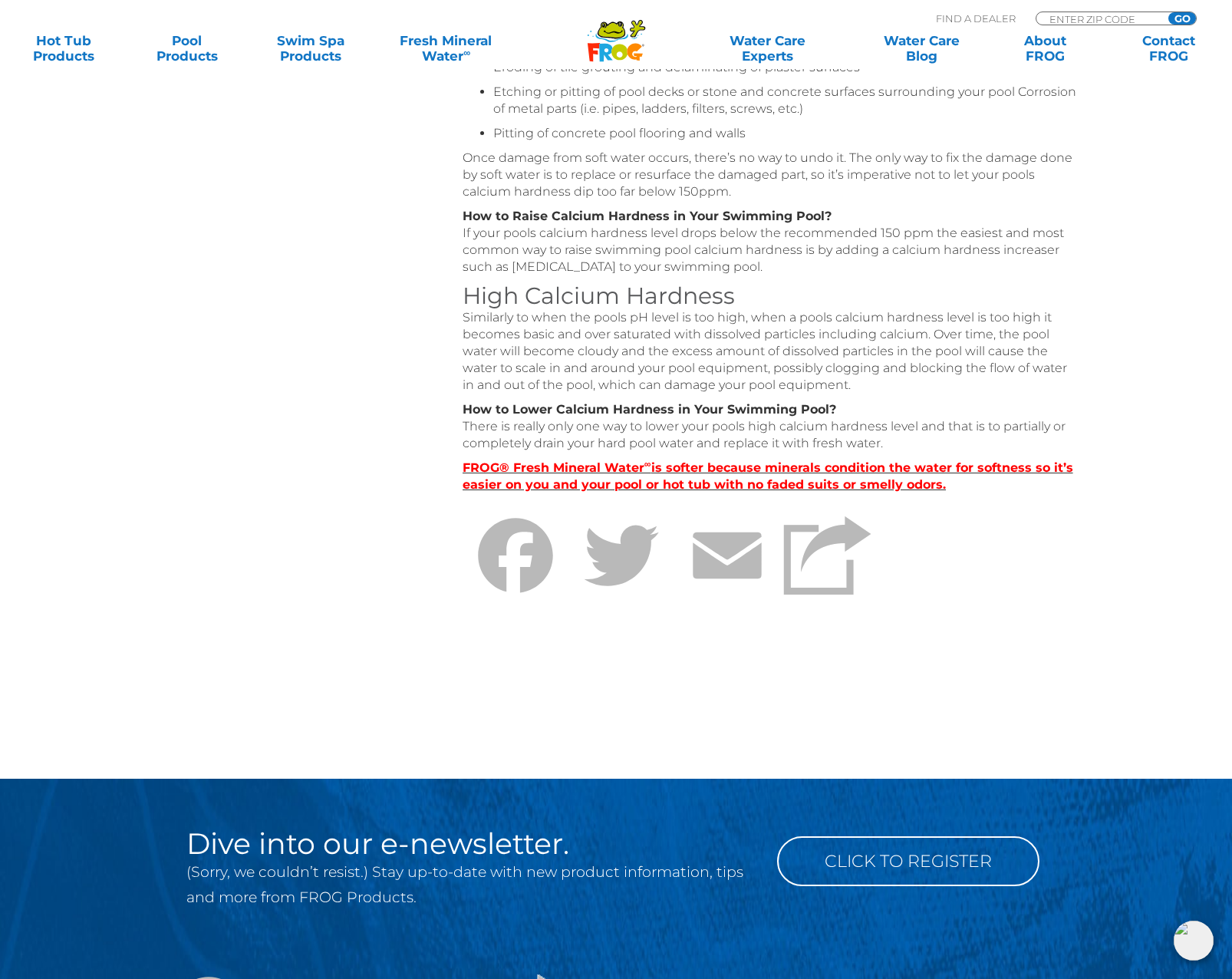
scroll to position [537, 0]
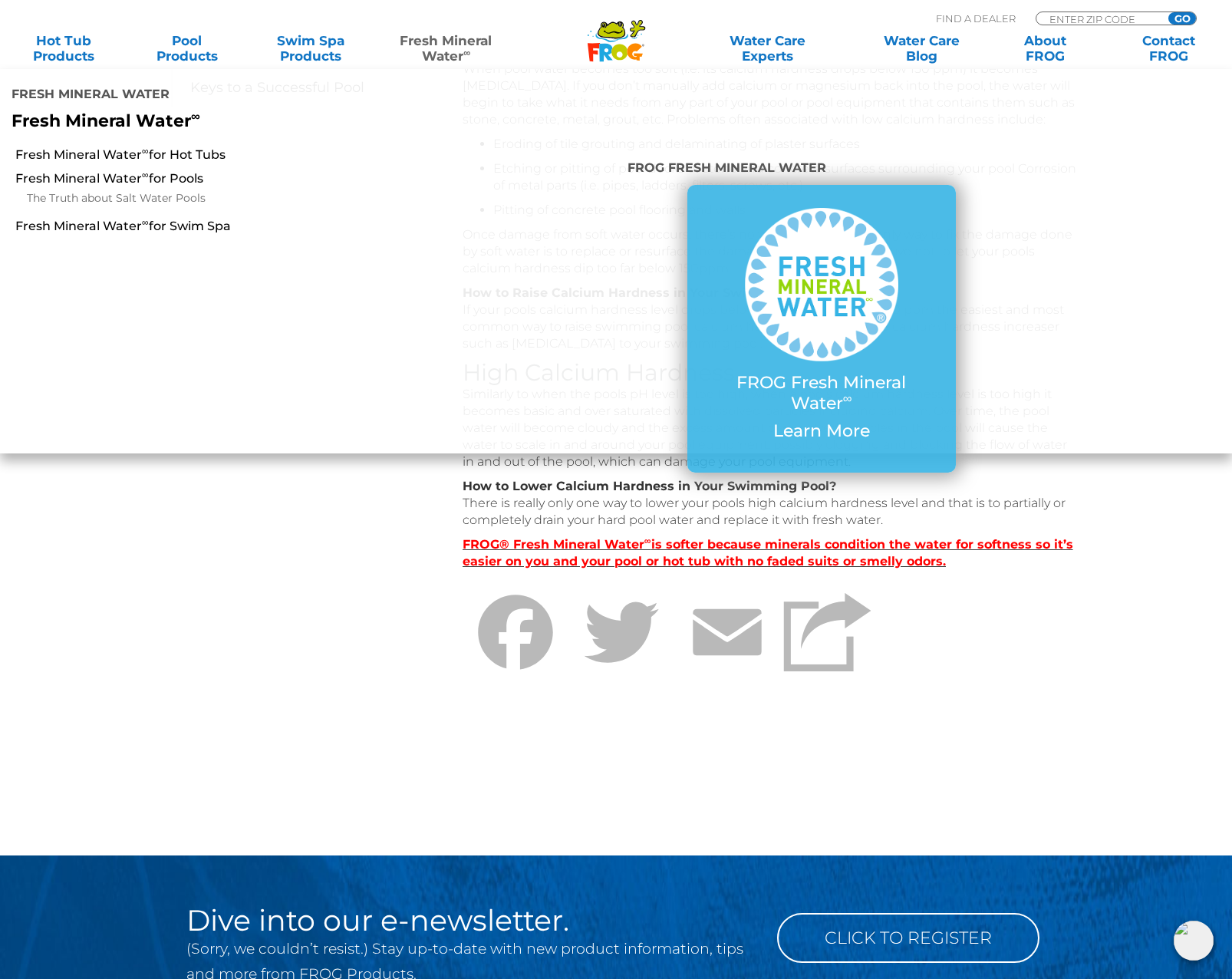
click at [438, 42] on link "Fresh Mineral Water ∞" at bounding box center [446, 48] width 120 height 30
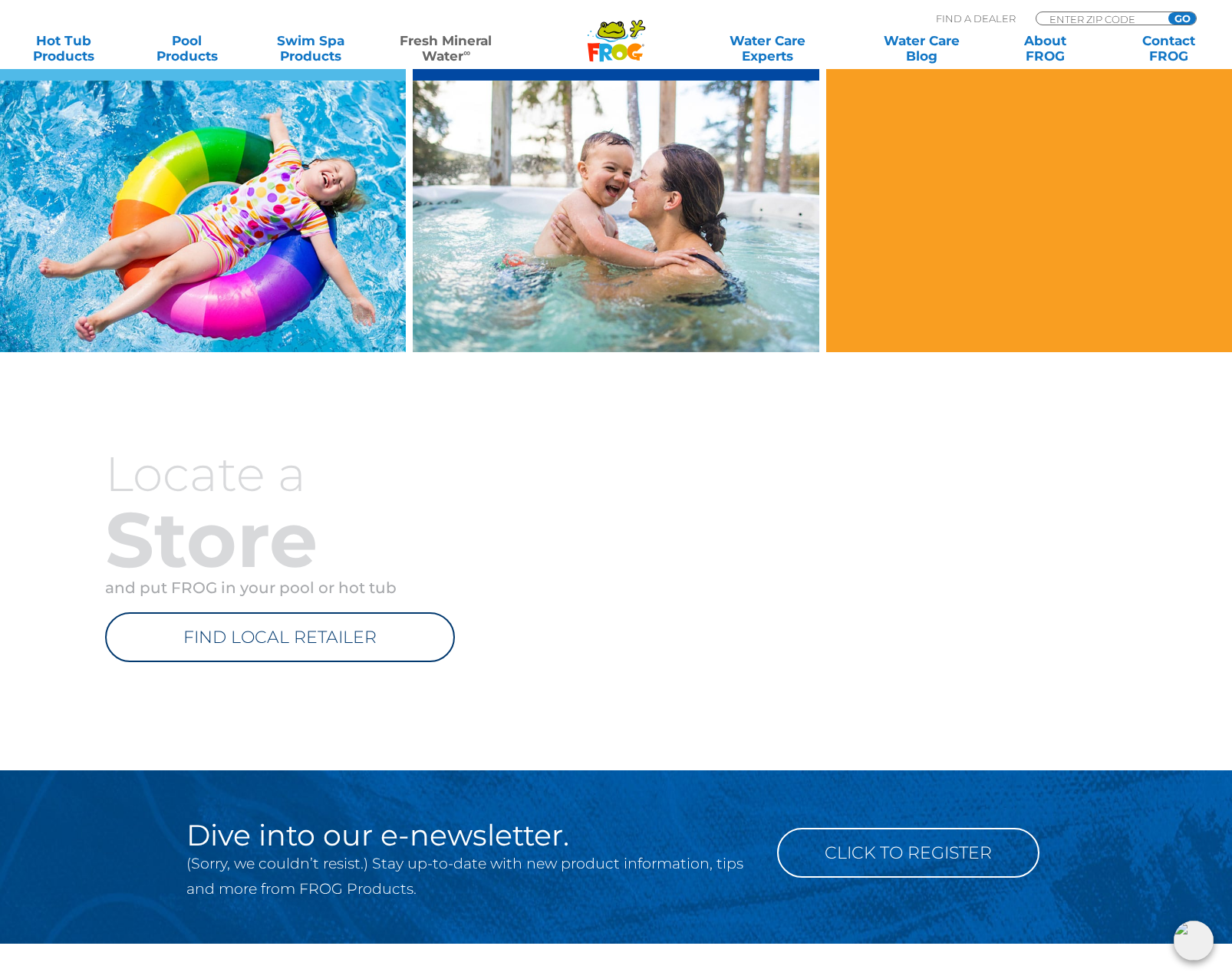
scroll to position [1687, 0]
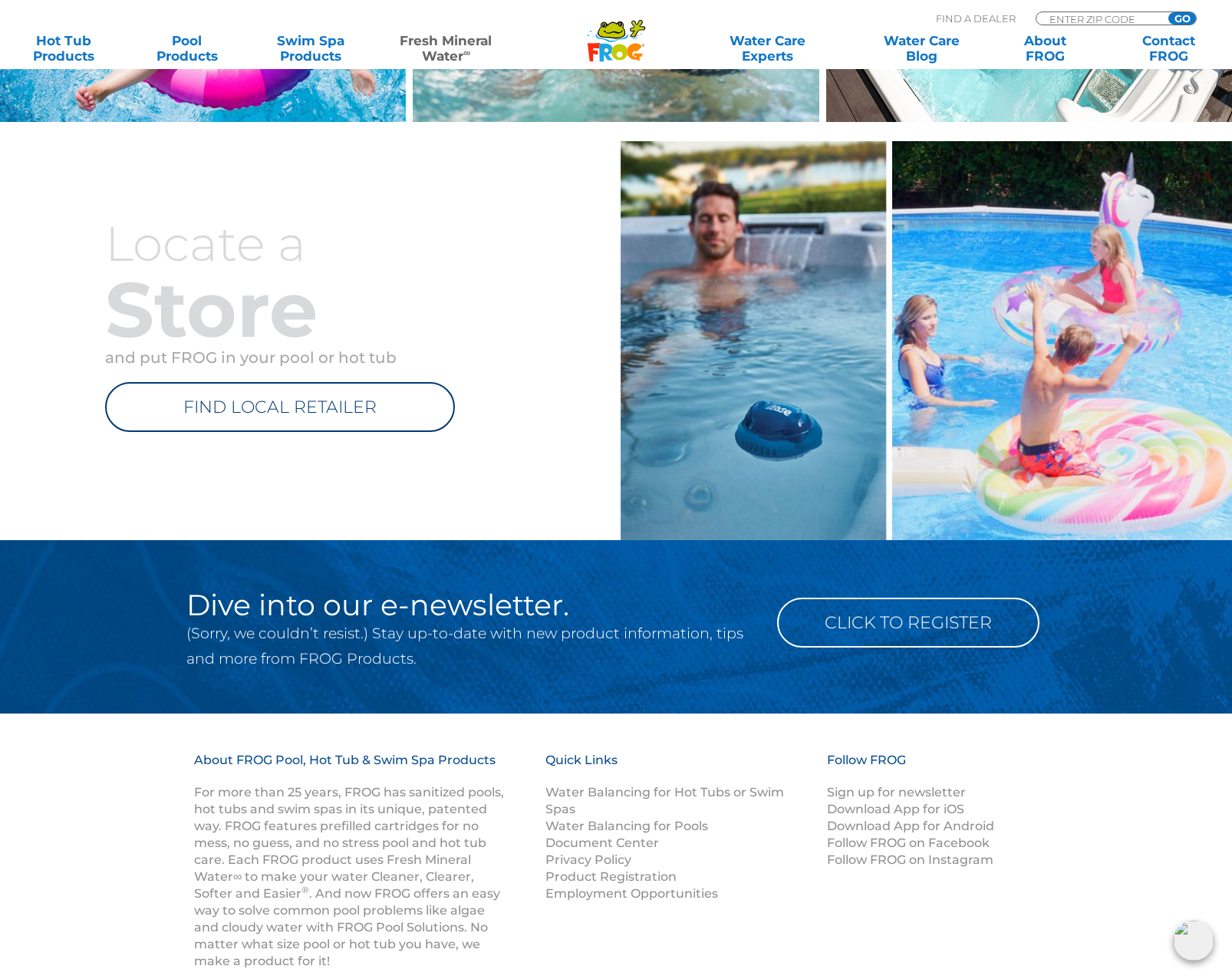
click at [283, 410] on link "FIND LOCAL RETAILER" at bounding box center [280, 407] width 350 height 50
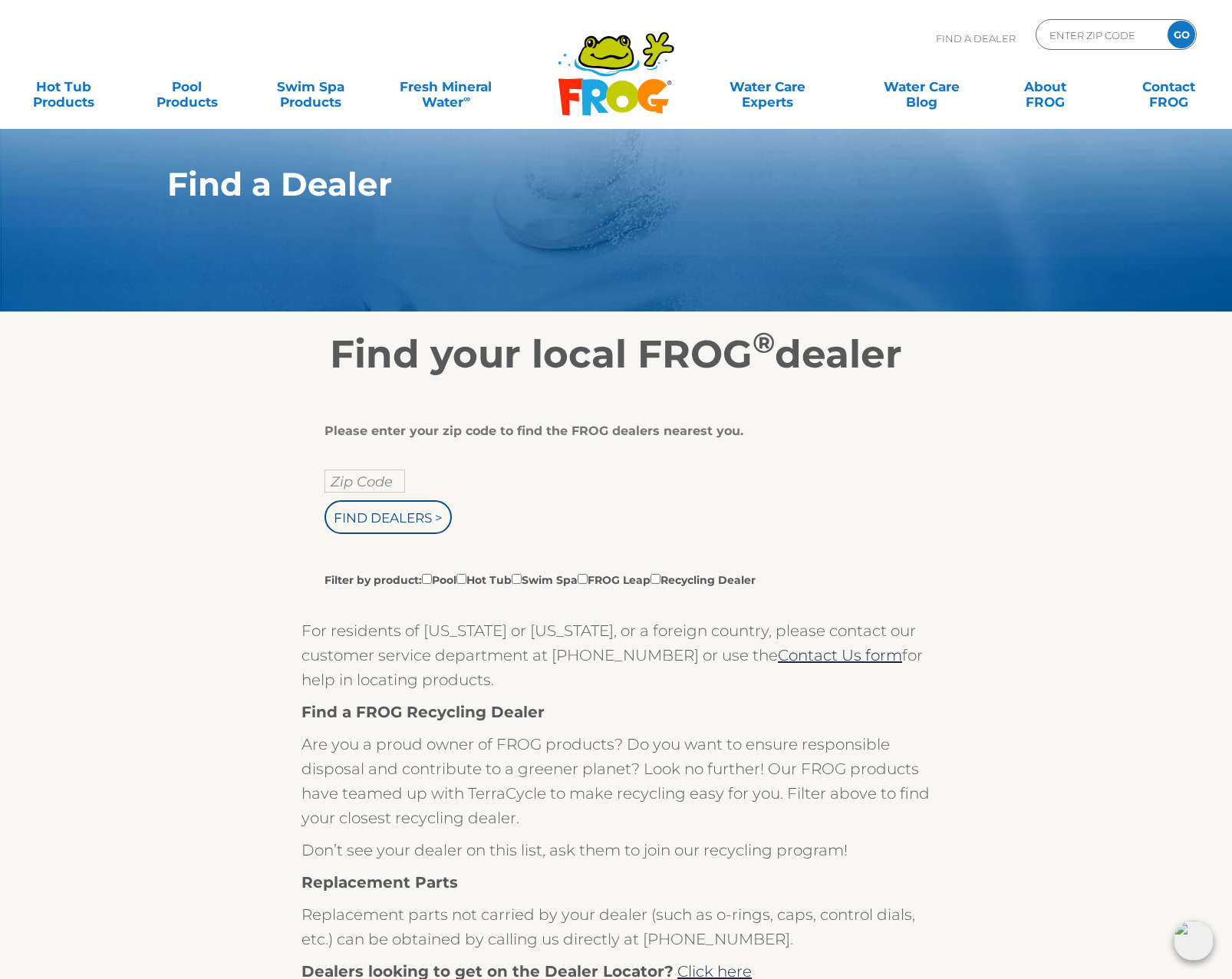
scroll to position [154, 0]
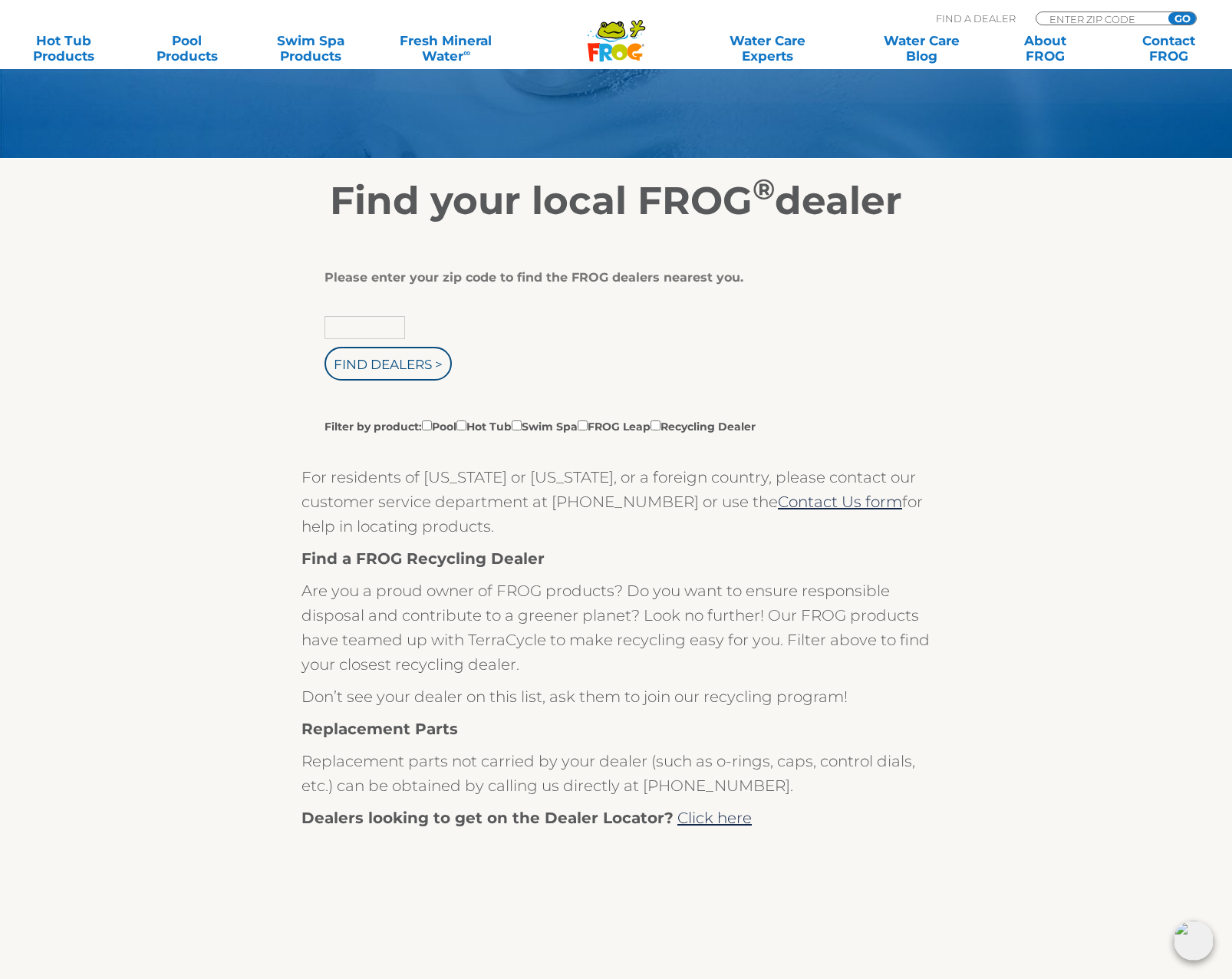
click at [350, 328] on input "text" at bounding box center [364, 328] width 80 height 23
type input "74112"
click at [384, 366] on input "Find Dealers >" at bounding box center [388, 363] width 127 height 34
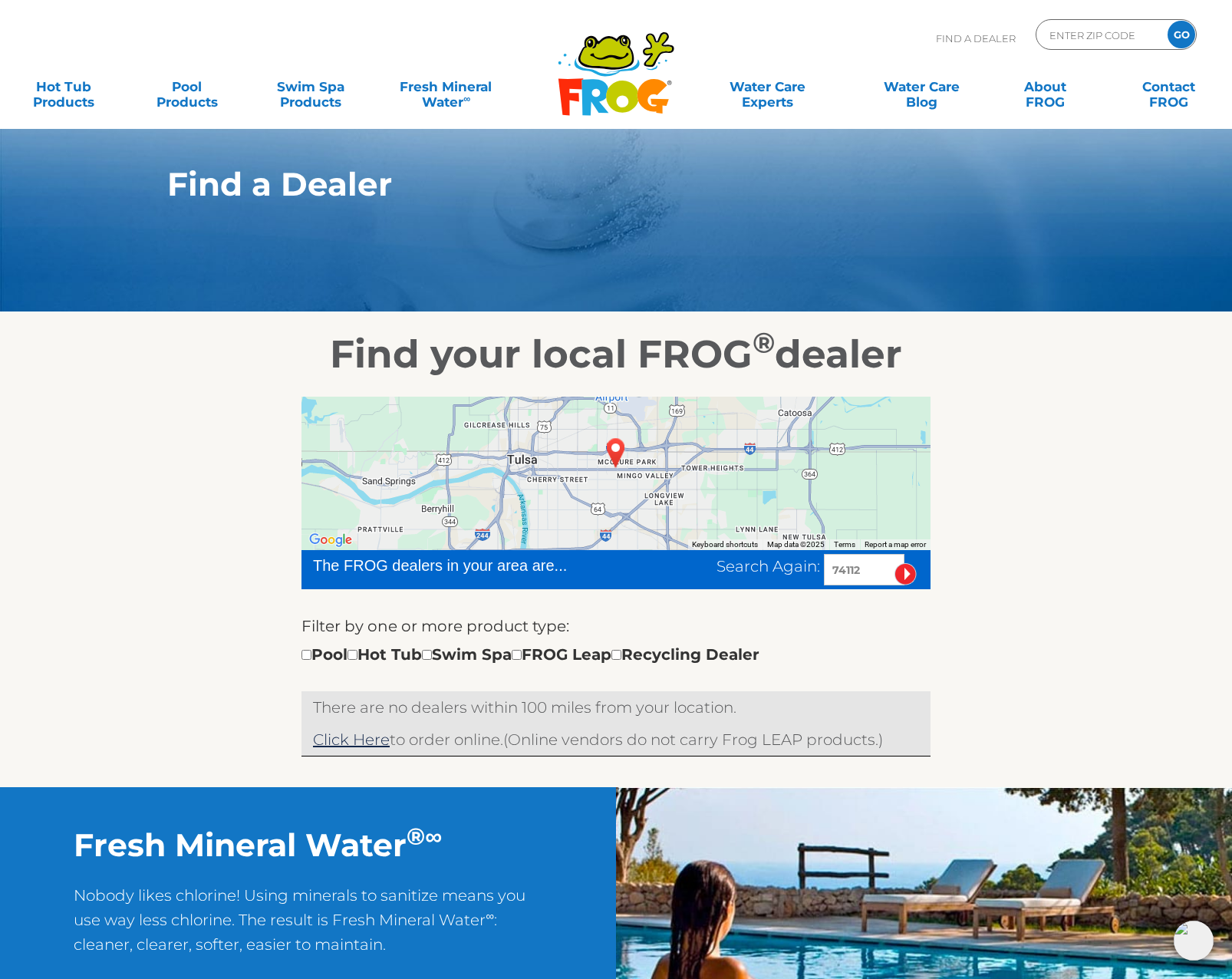
click at [618, 455] on img "TULSA, OK 74112" at bounding box center [616, 452] width 35 height 41
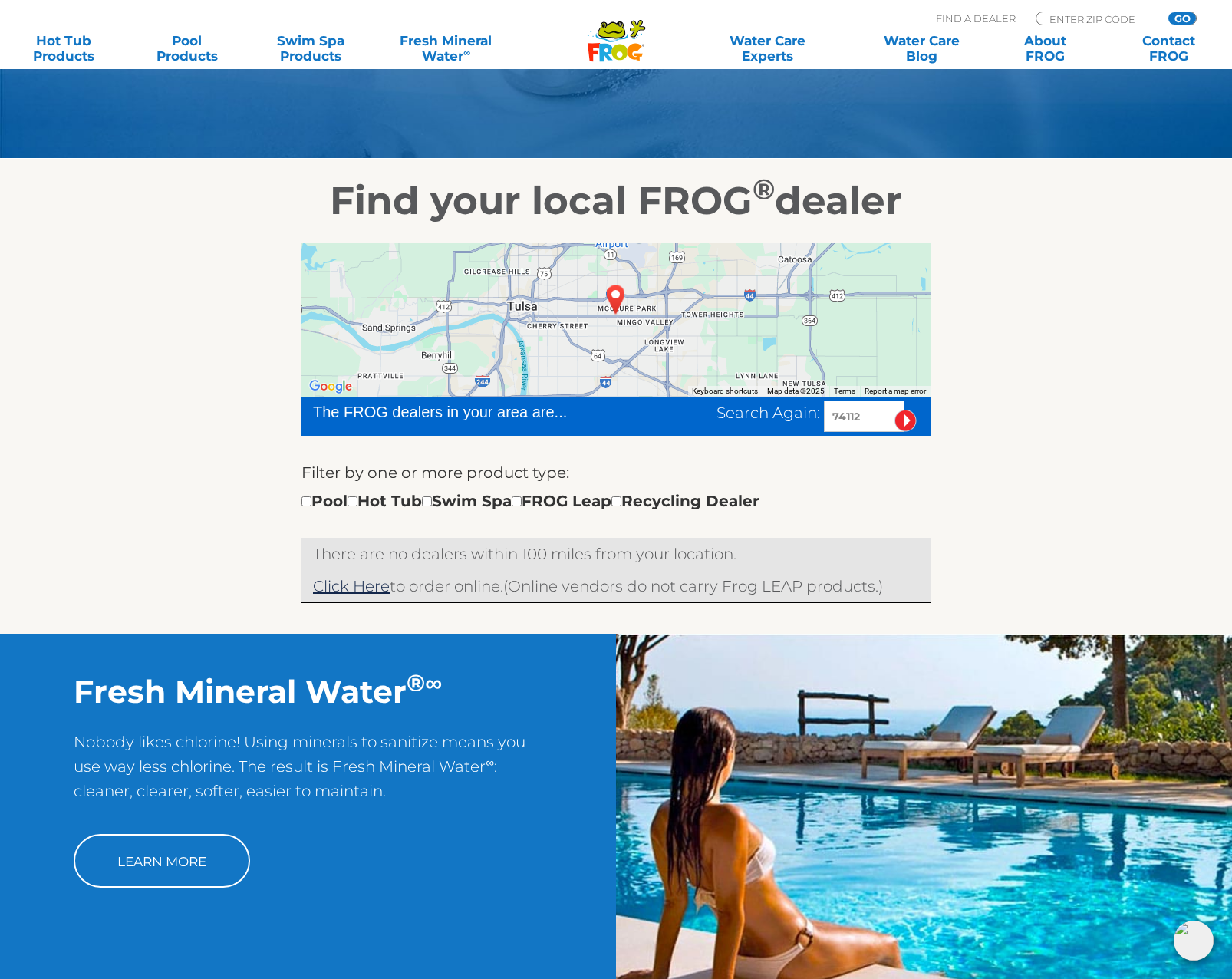
scroll to position [76, 0]
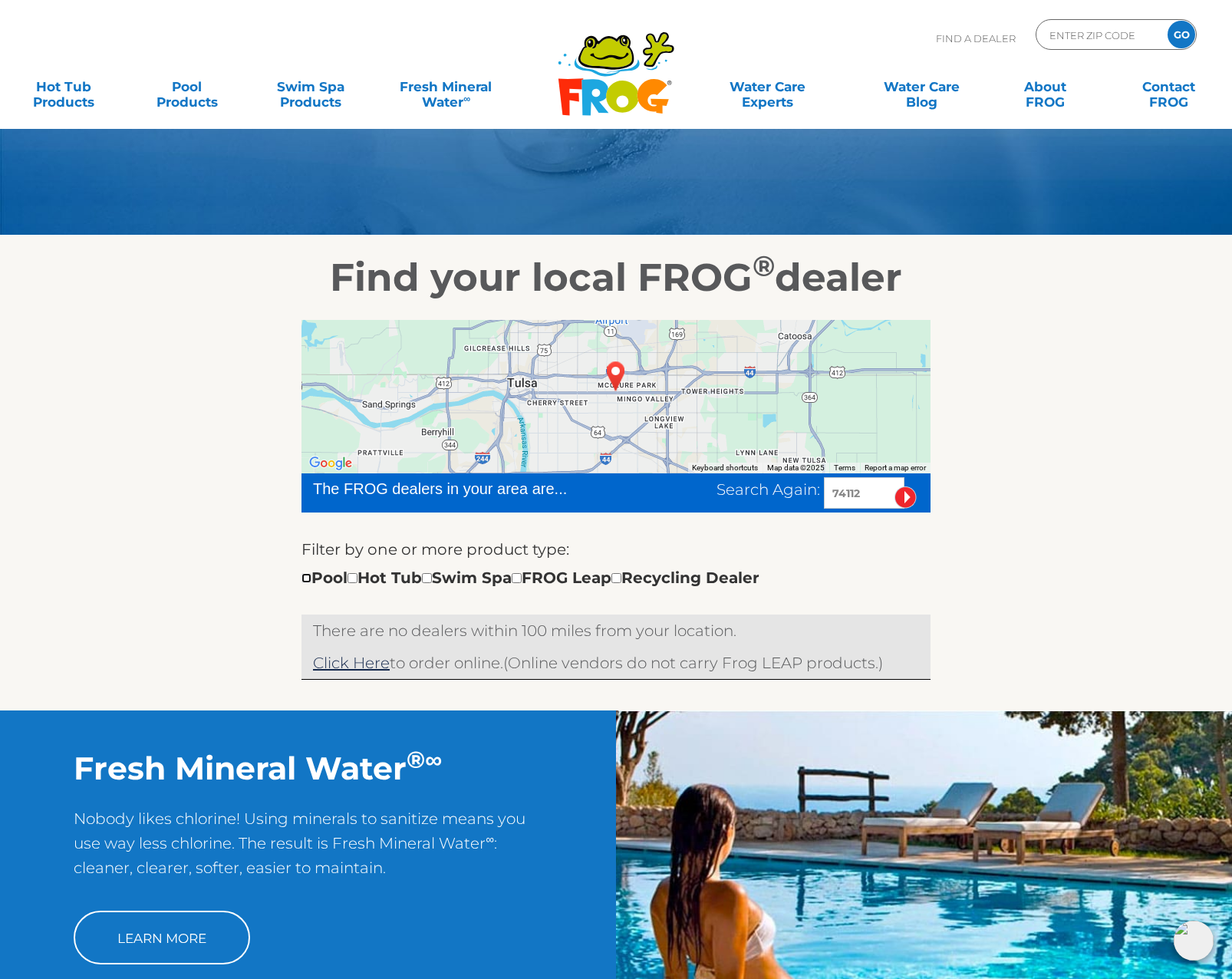
click at [307, 576] on input "checkbox" at bounding box center [306, 578] width 10 height 10
checkbox input "true"
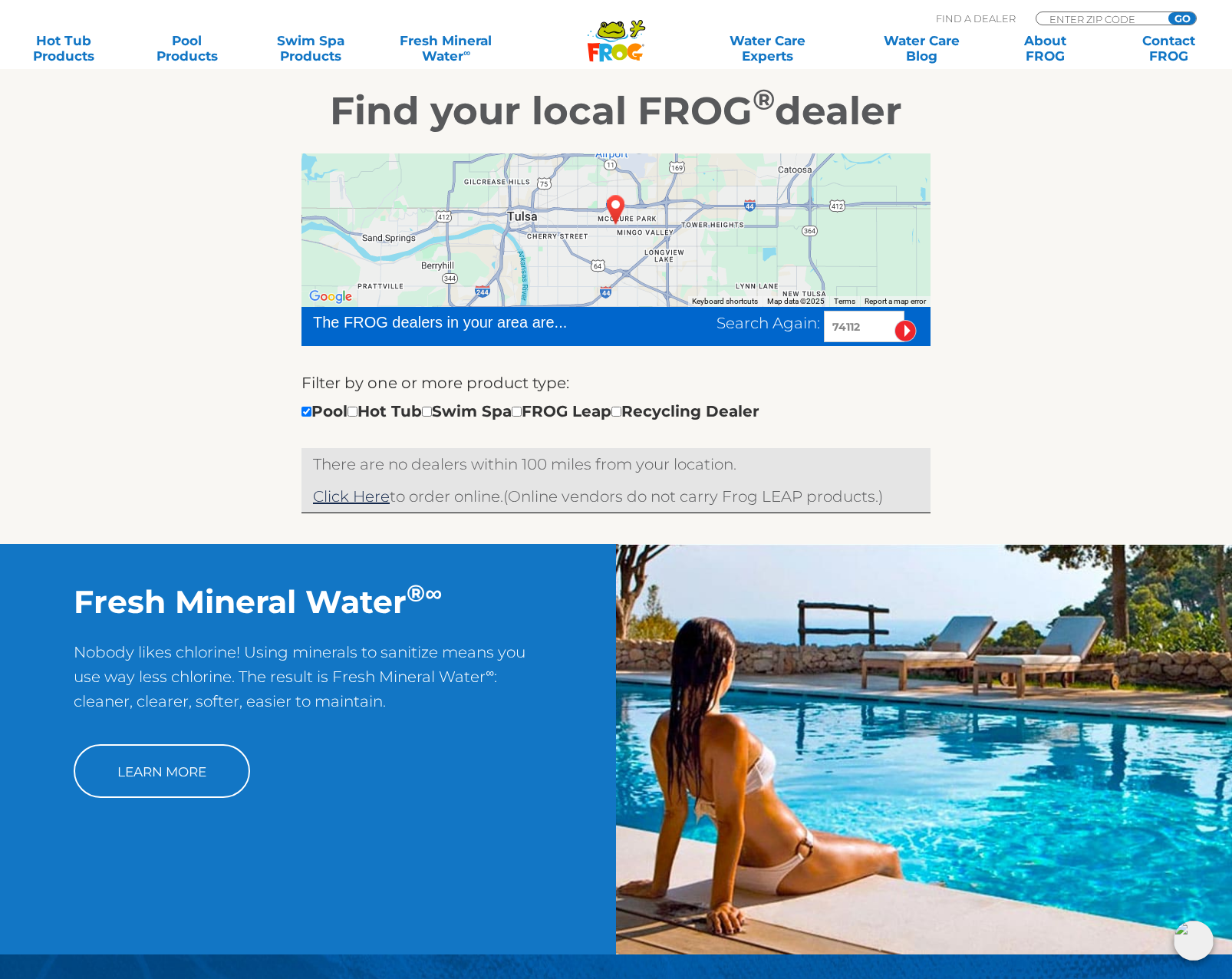
scroll to position [320, 0]
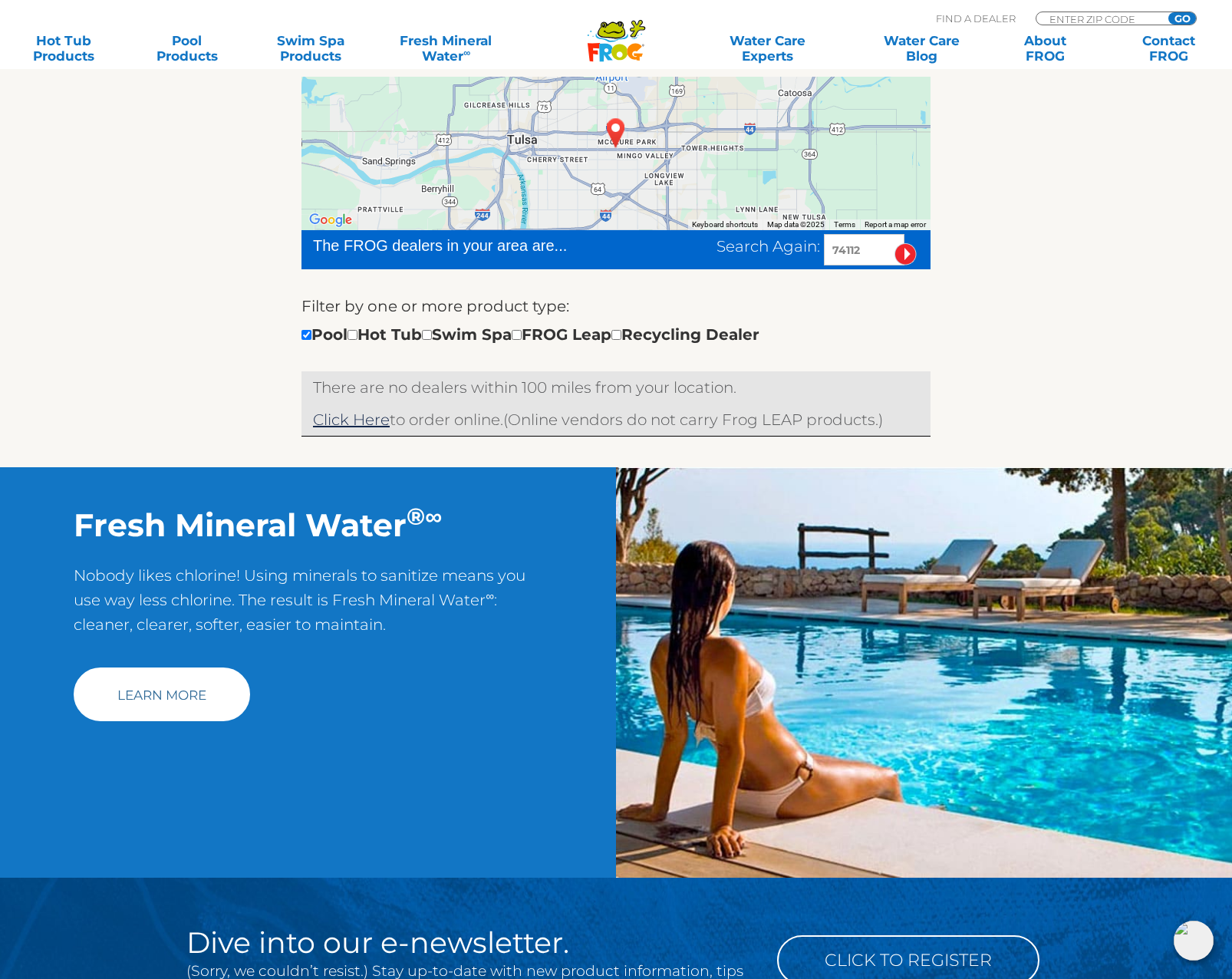
click at [157, 690] on link "Learn More" at bounding box center [162, 694] width 176 height 54
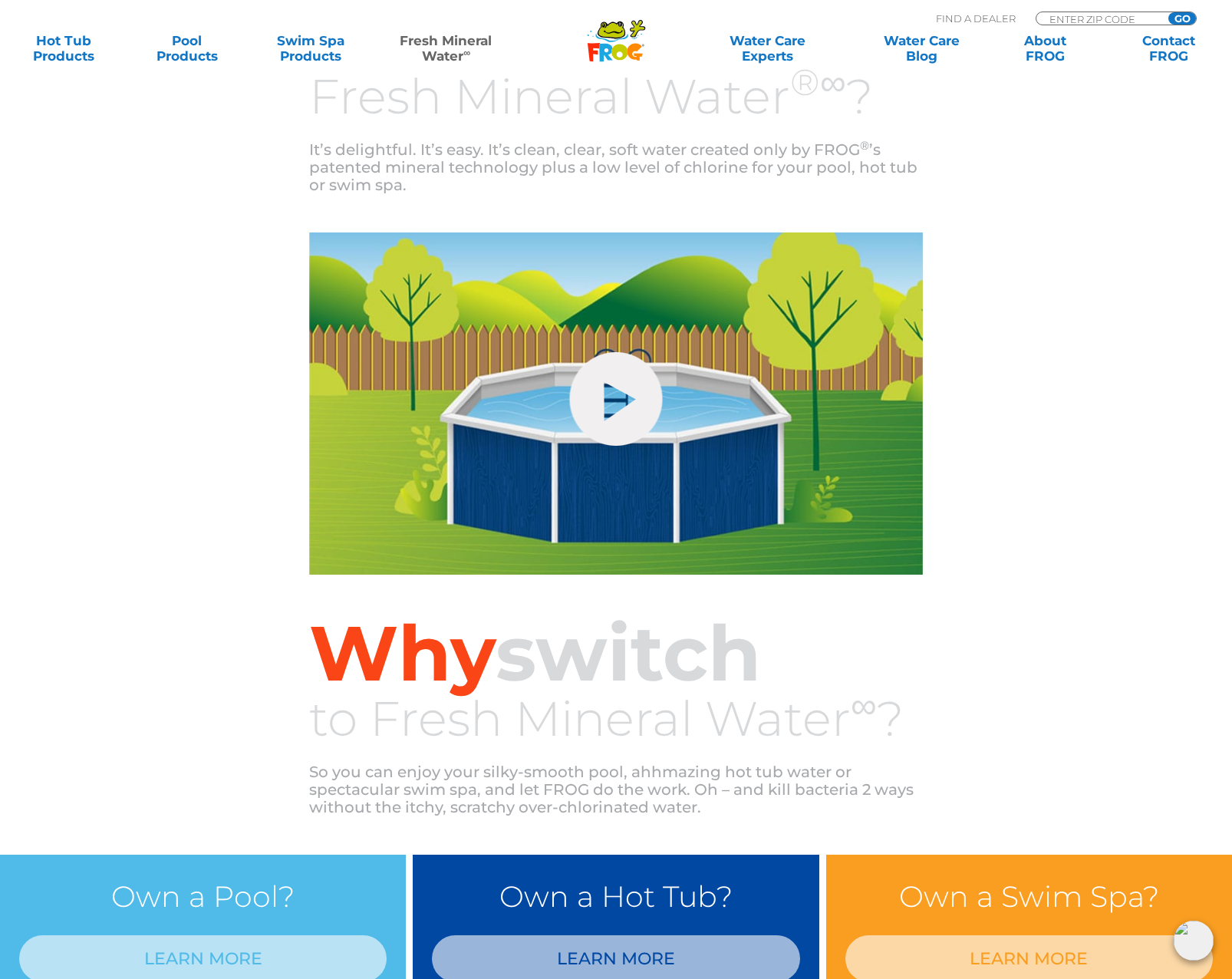
scroll to position [844, 0]
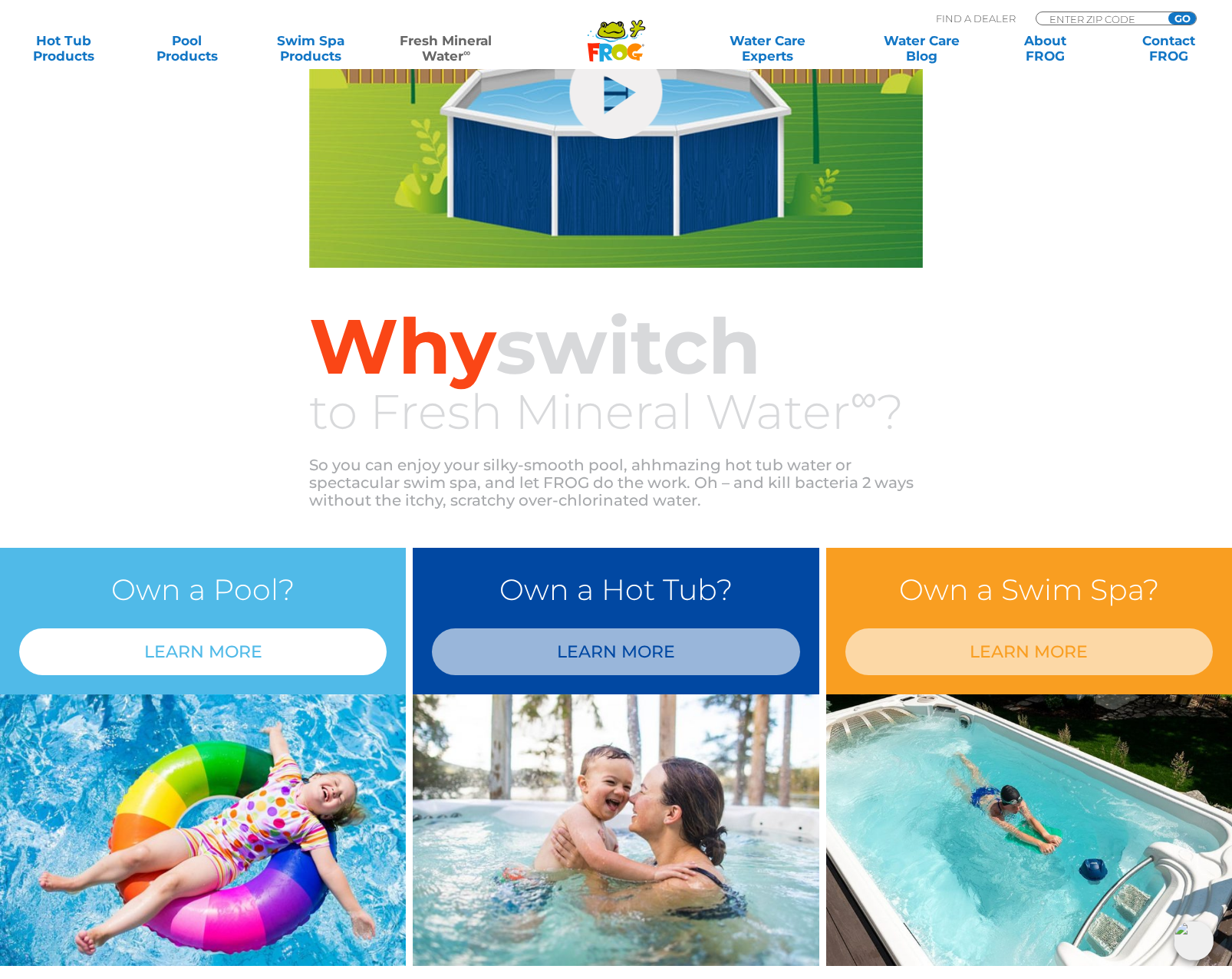
click at [207, 660] on link "LEARN MORE" at bounding box center [203, 651] width 367 height 47
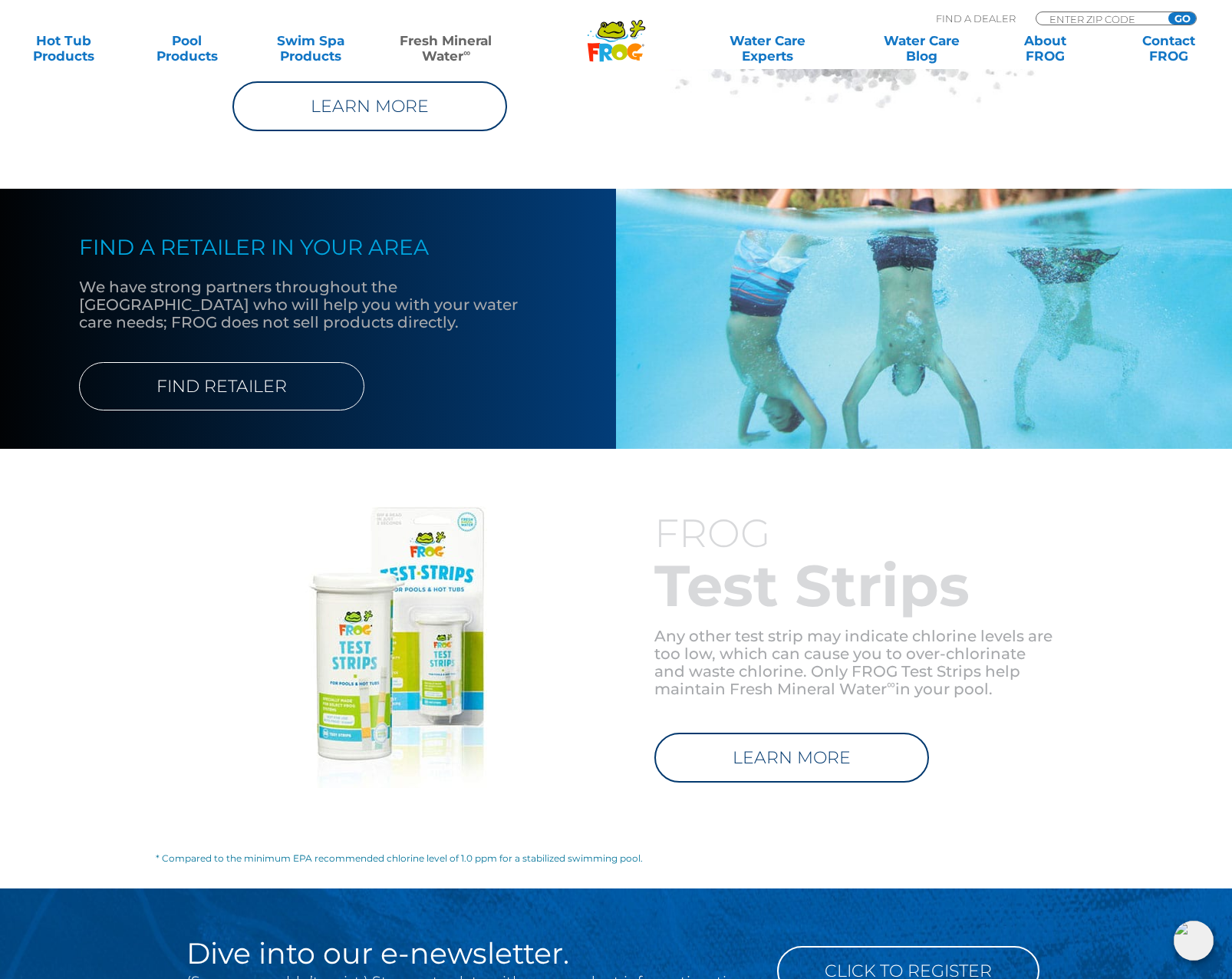
scroll to position [1917, 0]
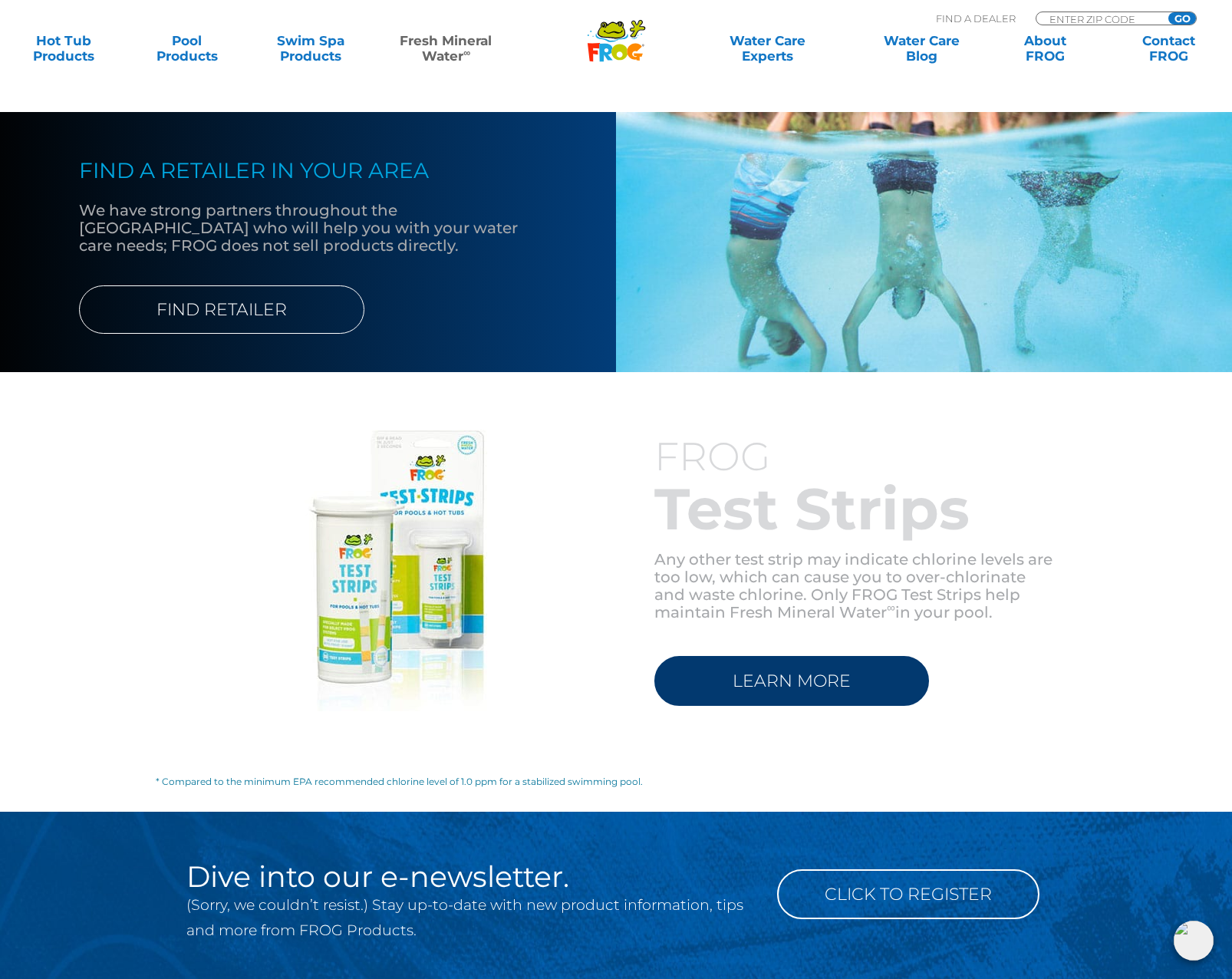
click at [740, 683] on link "LEARN MORE" at bounding box center [792, 681] width 275 height 50
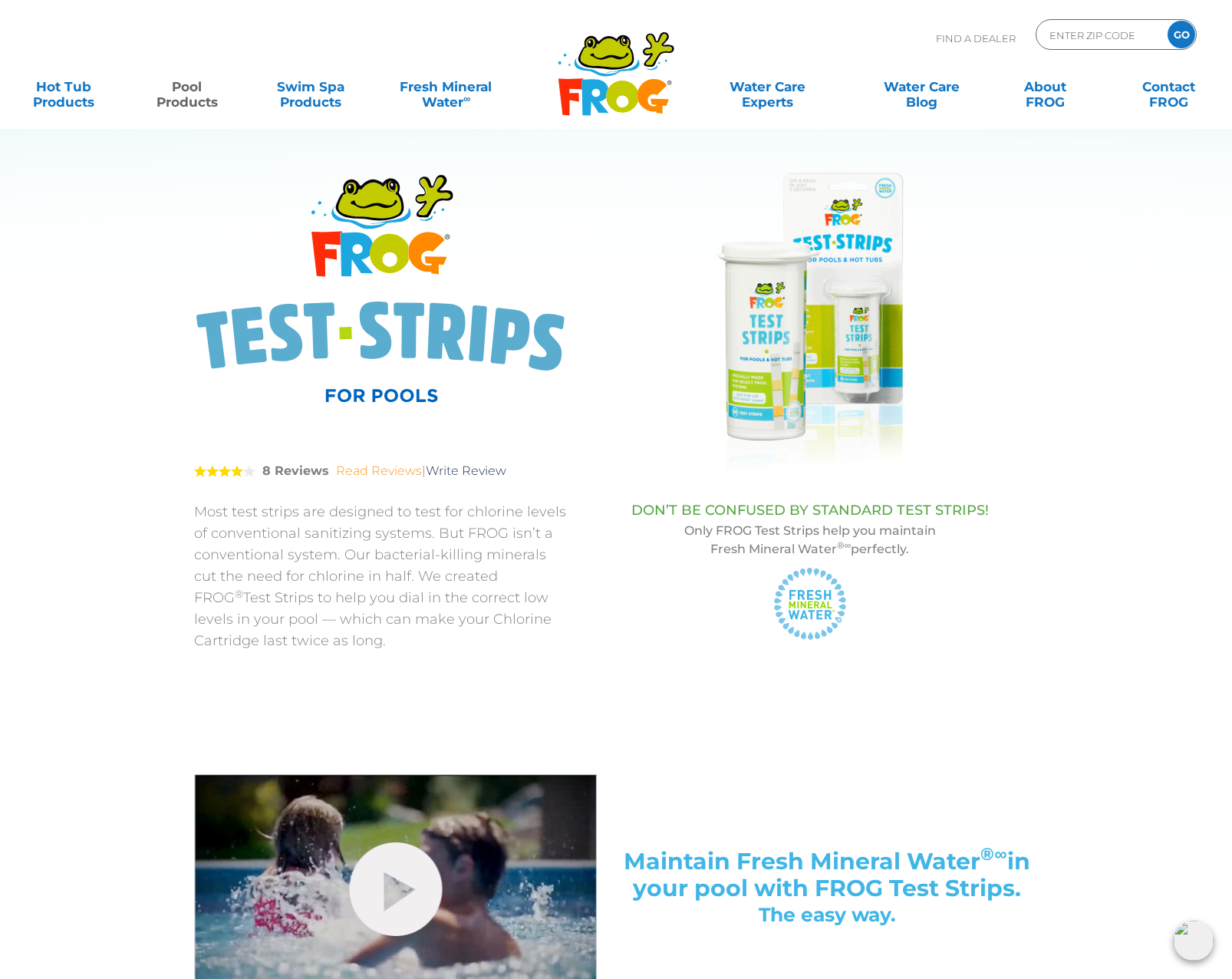
click at [369, 470] on link "Read Reviews" at bounding box center [379, 470] width 86 height 15
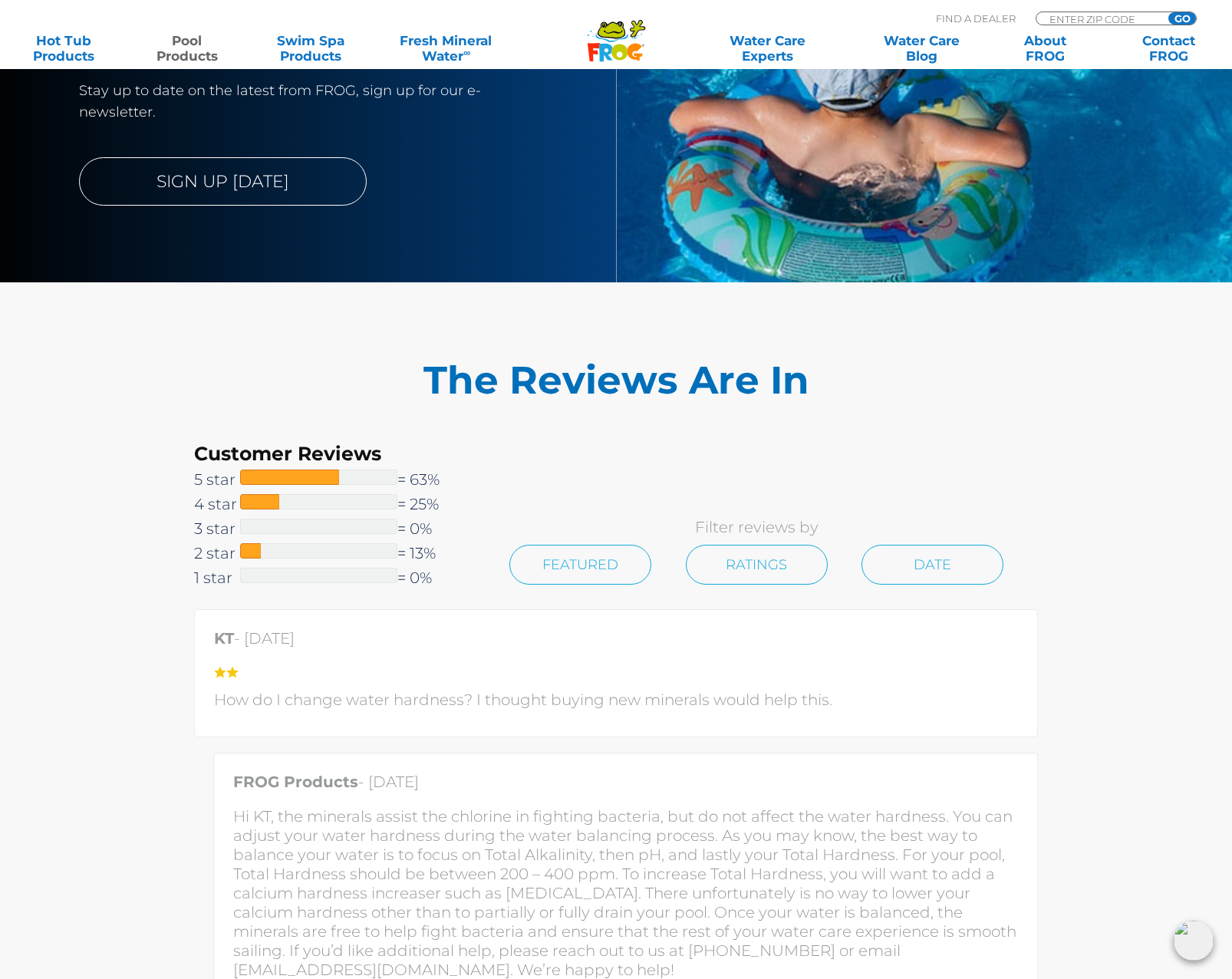
scroll to position [2834, 0]
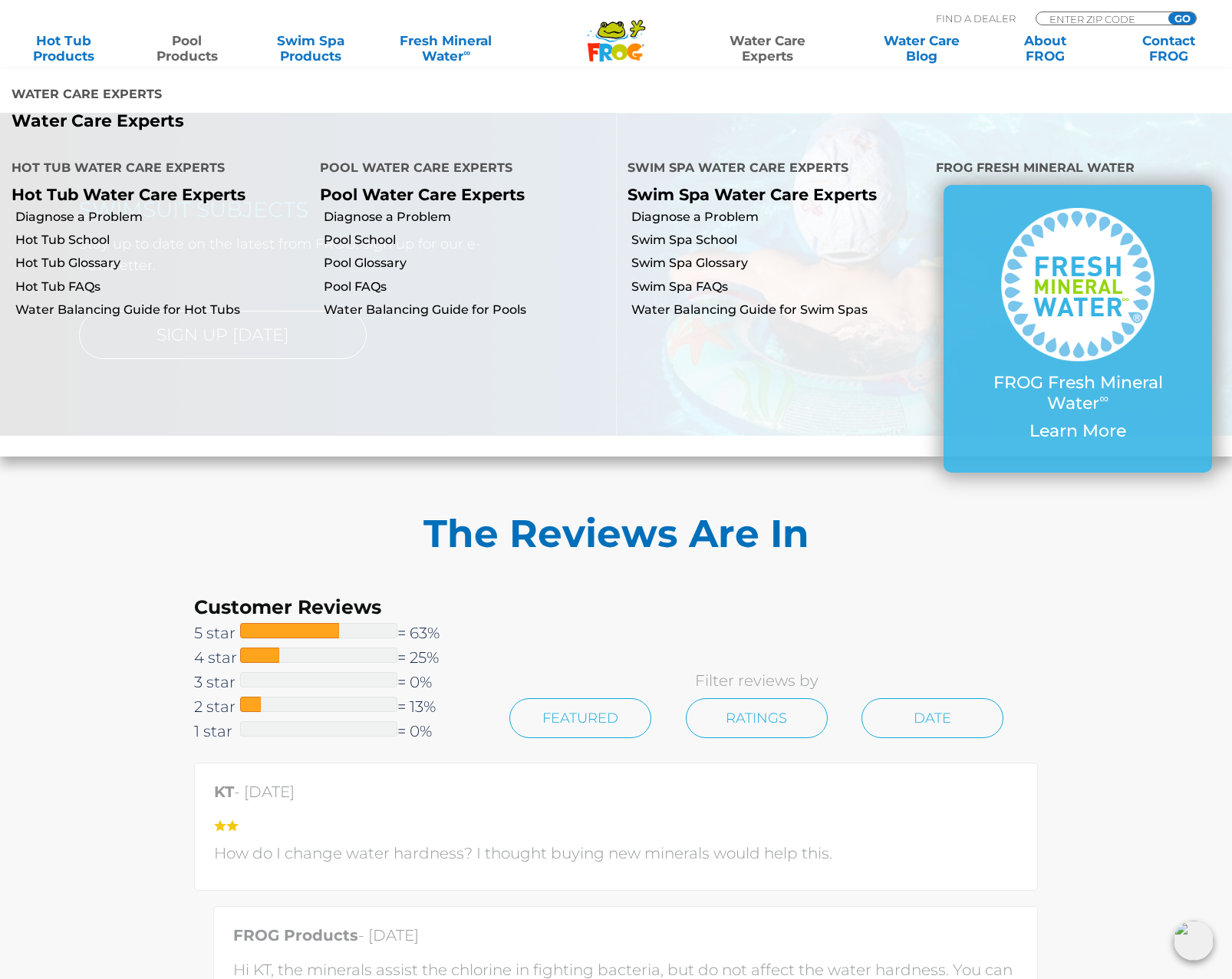
click at [771, 51] on link "Water Care Experts" at bounding box center [768, 48] width 157 height 30
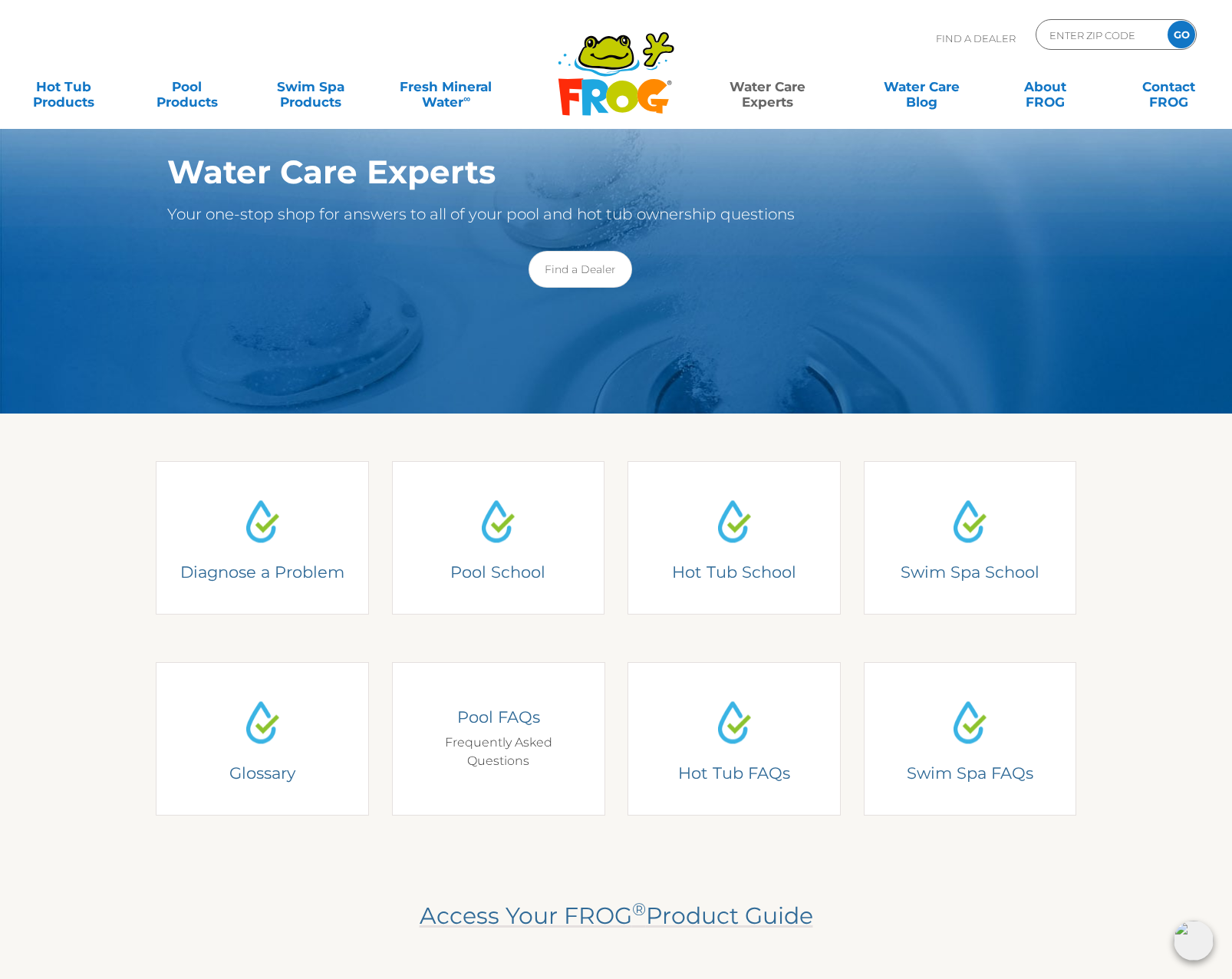
click at [524, 725] on h4 "Pool FAQs" at bounding box center [498, 717] width 169 height 21
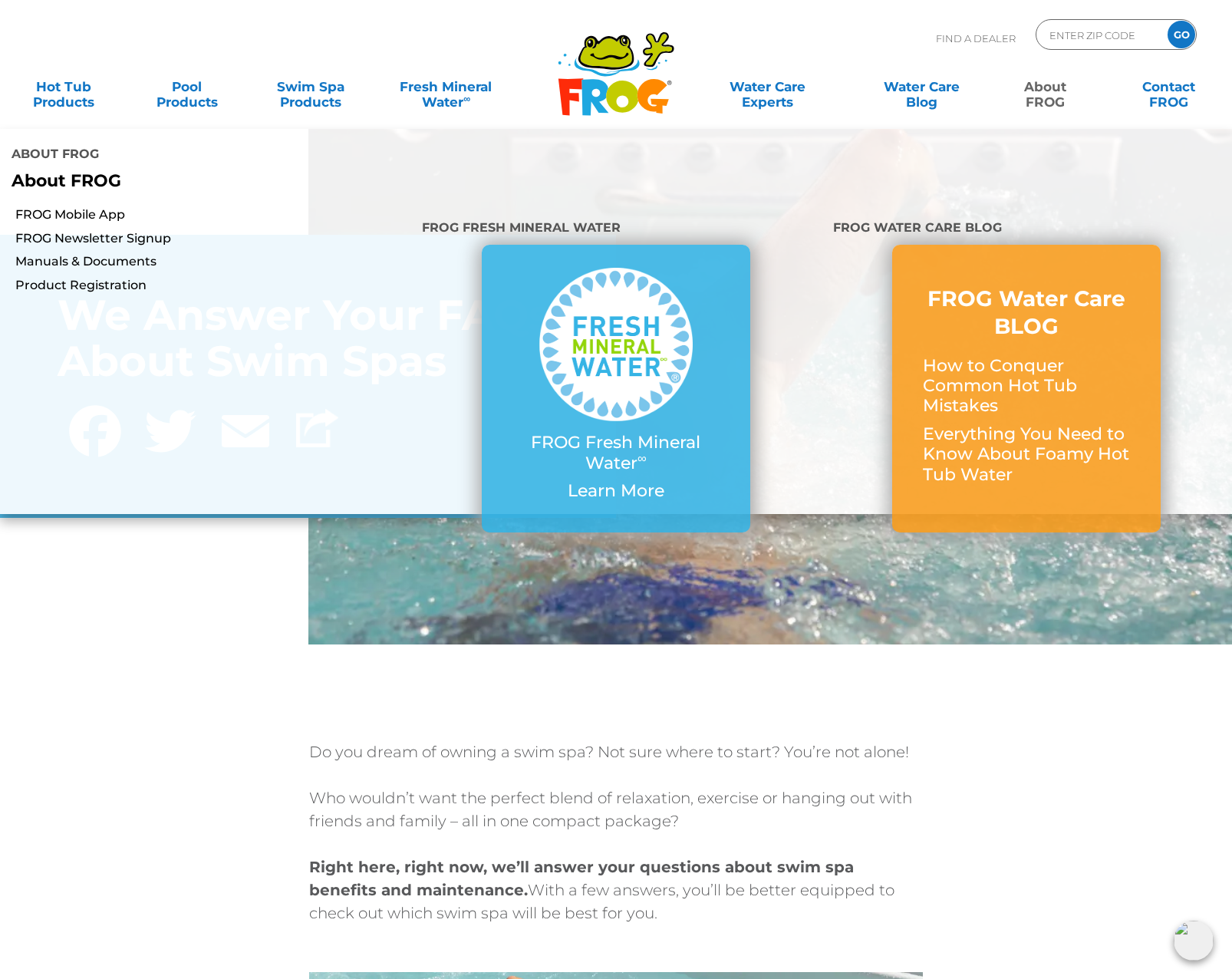
click at [1043, 97] on link "About FROG" at bounding box center [1045, 86] width 96 height 30
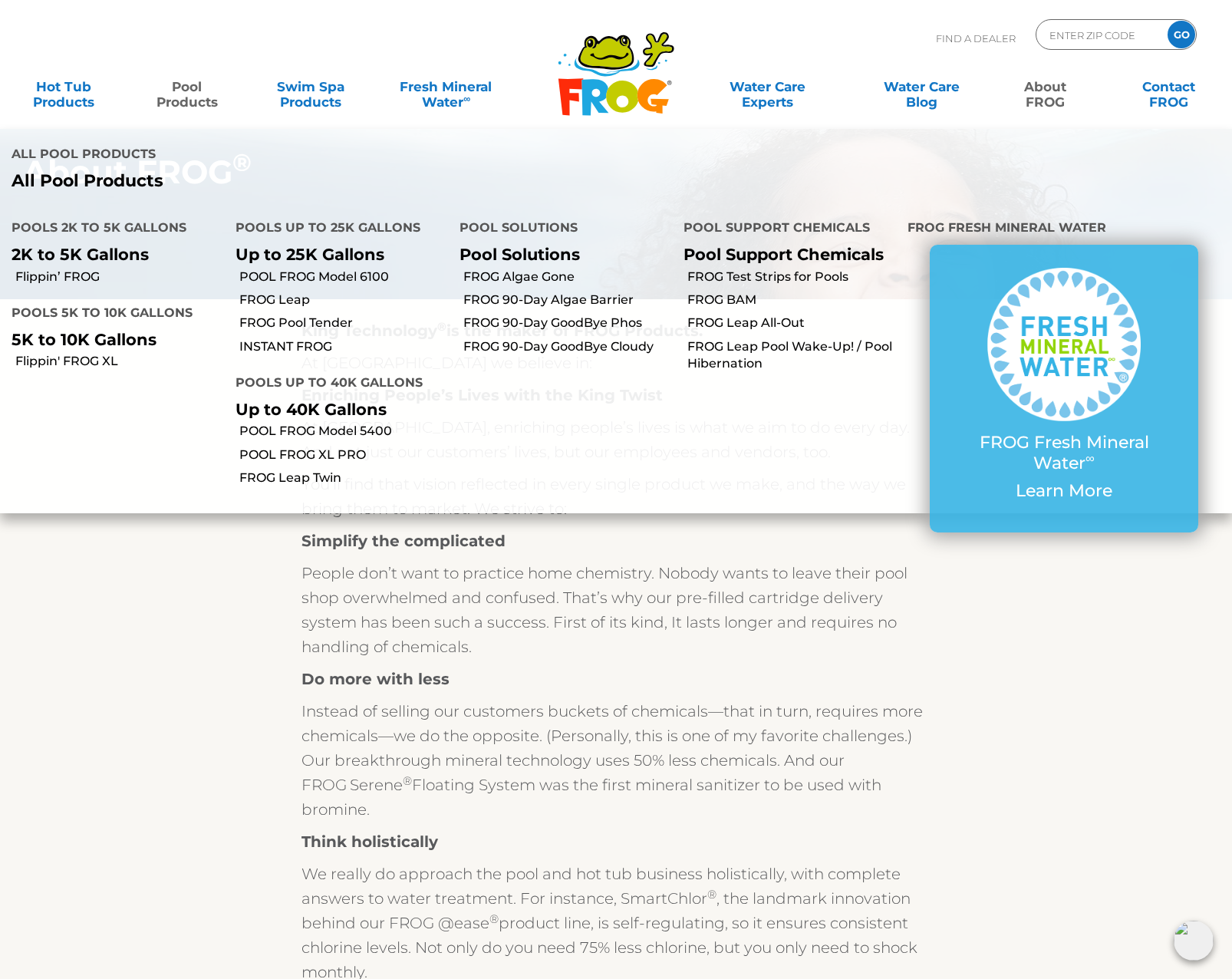
click at [737, 245] on p "Pool Support Chemicals" at bounding box center [784, 254] width 201 height 20
click at [738, 292] on link "FROG BAM" at bounding box center [791, 300] width 208 height 17
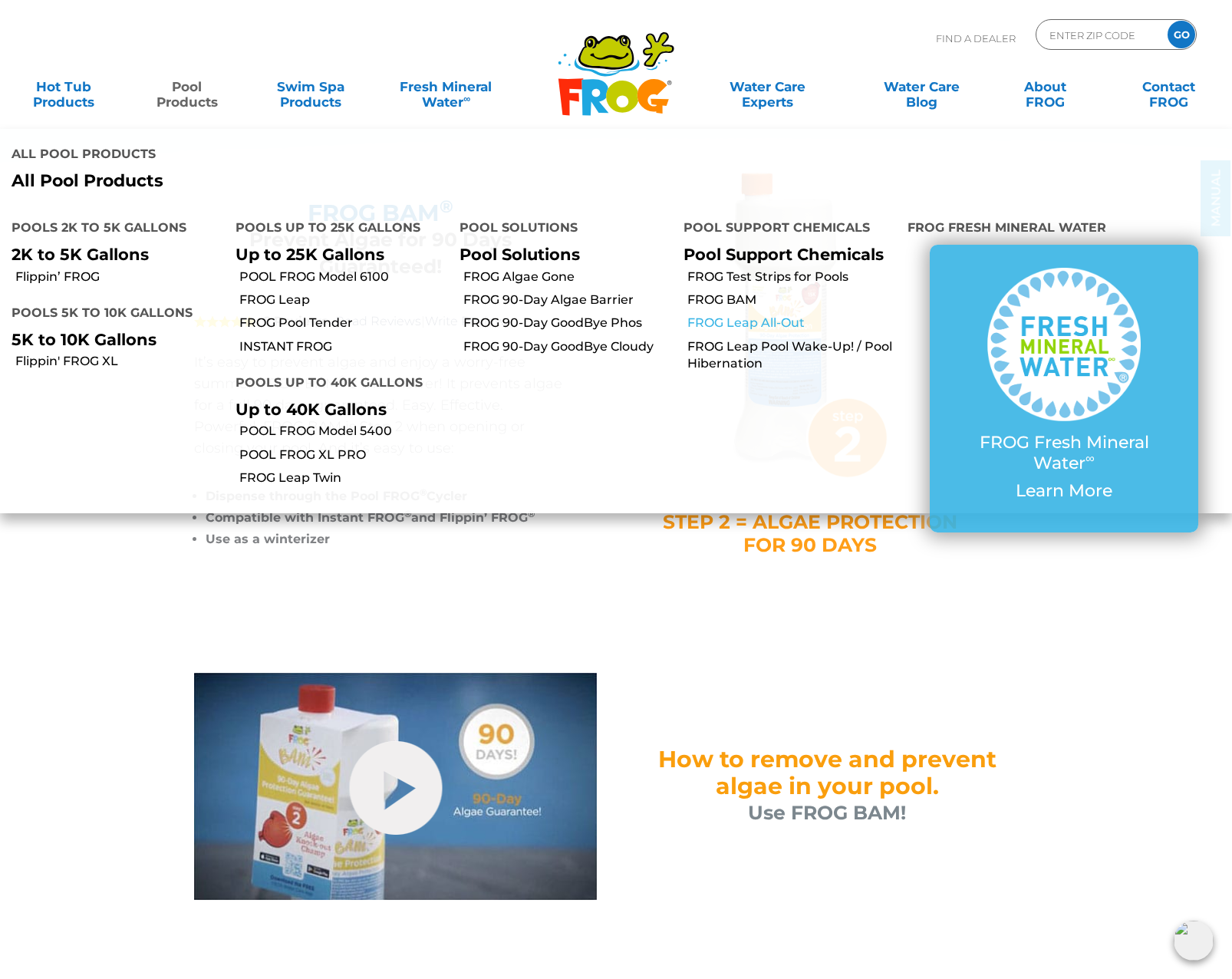
click at [734, 314] on link "FROG Leap All-Out" at bounding box center [791, 323] width 208 height 17
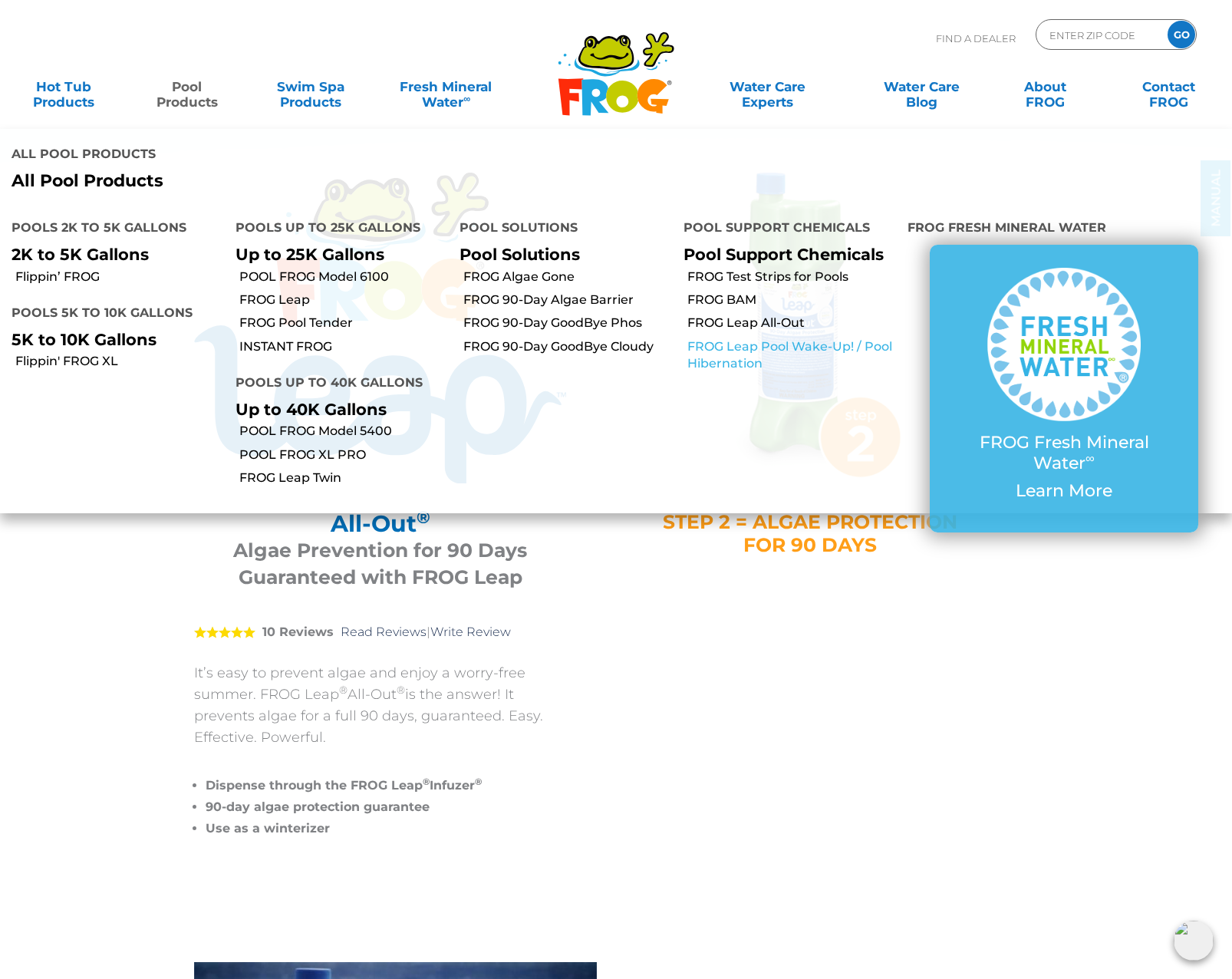
click at [735, 339] on link "FROG Leap Pool Wake-Up! / Pool Hibernation" at bounding box center [791, 356] width 208 height 34
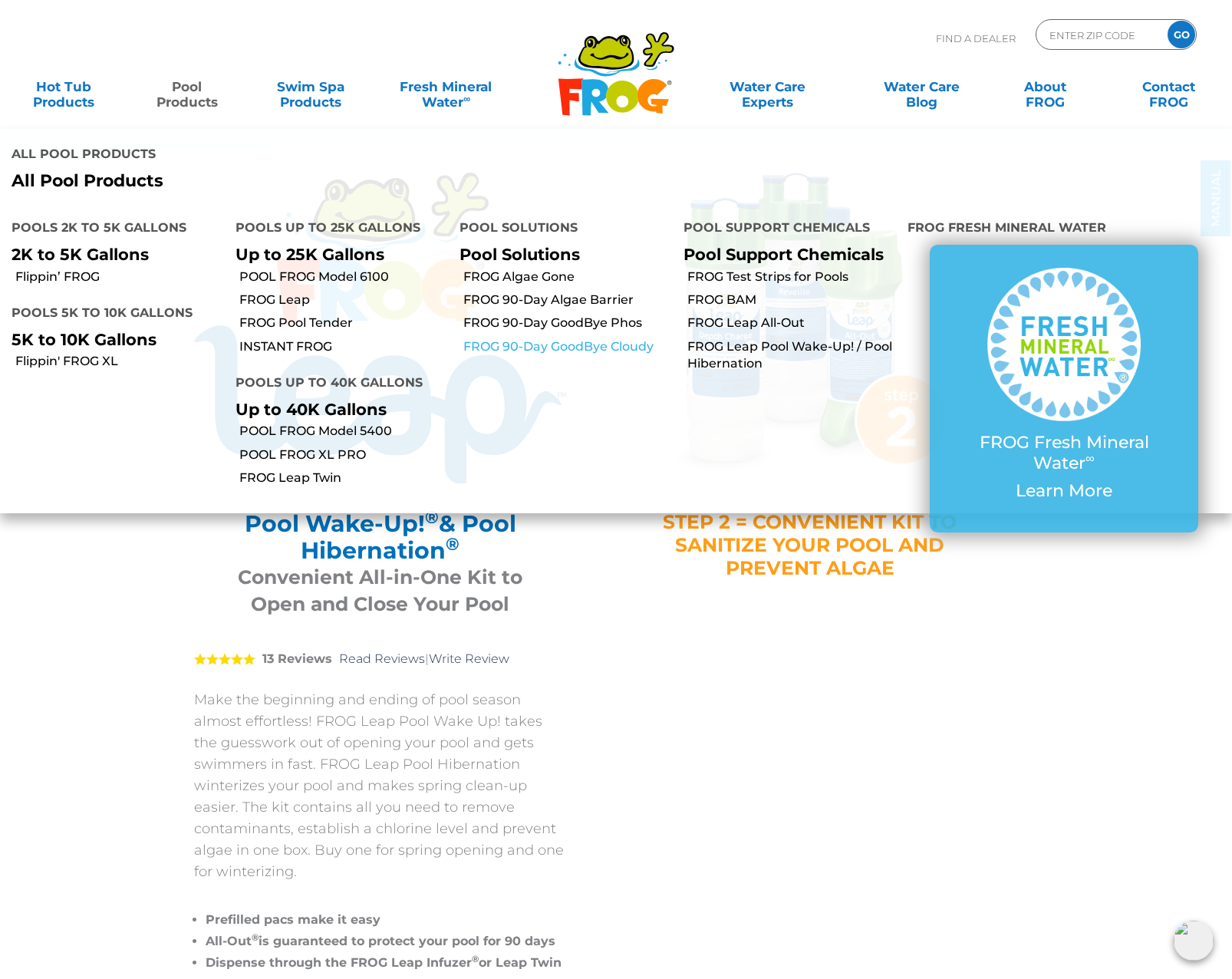
click at [554, 339] on link "FROG 90-Day GoodBye Cloudy" at bounding box center [567, 347] width 208 height 17
